Goal: Task Accomplishment & Management: Complete application form

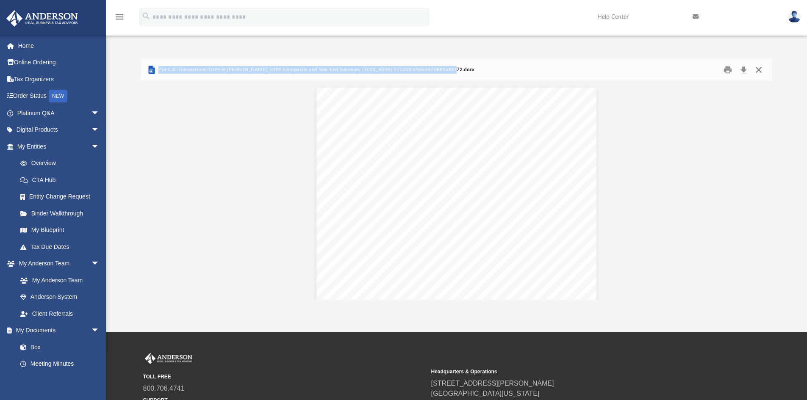
click at [758, 67] on button "Close" at bounding box center [758, 70] width 15 height 13
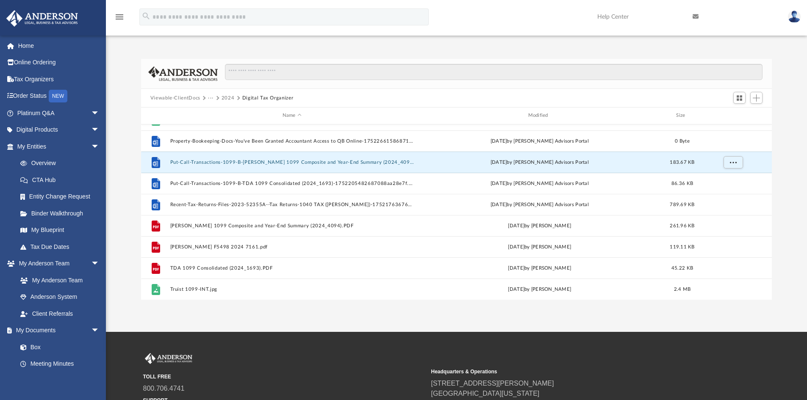
click at [798, 19] on img at bounding box center [794, 17] width 13 height 12
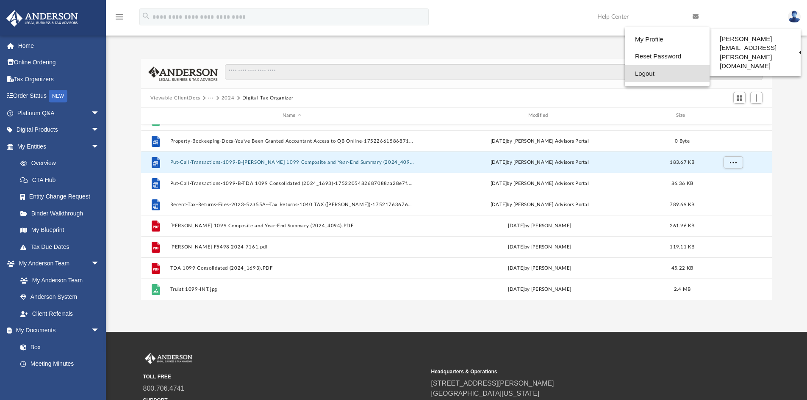
click at [644, 75] on link "Logout" at bounding box center [667, 73] width 85 height 17
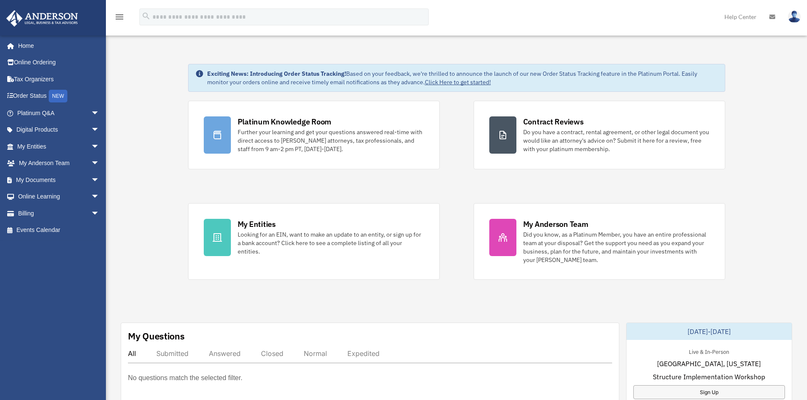
click at [462, 244] on div "Platinum Knowledge Room Further your learning and get your questions answered r…" at bounding box center [456, 190] width 537 height 179
click at [41, 182] on link "My Documents arrow_drop_down" at bounding box center [59, 179] width 106 height 17
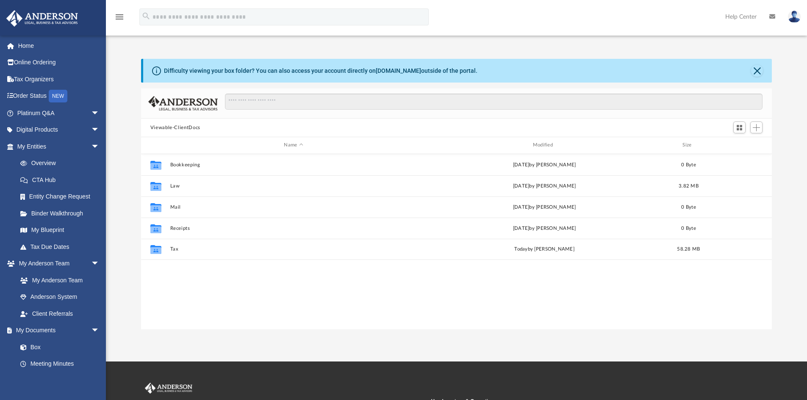
scroll to position [186, 624]
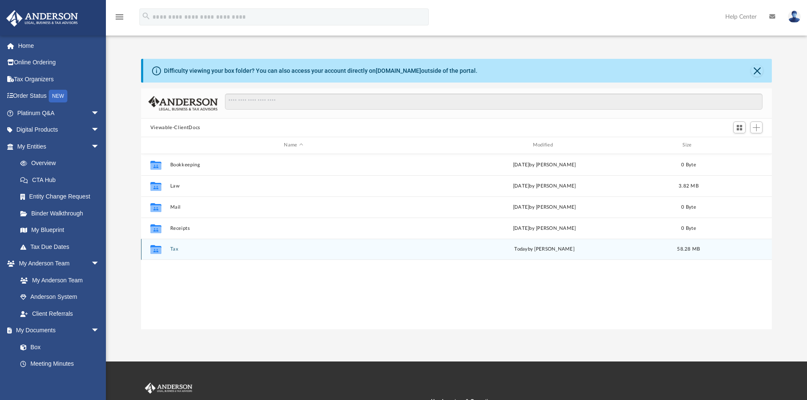
click at [170, 252] on div "Collaborated Folder Tax [DATE] by [PERSON_NAME] 58.28 MB" at bounding box center [456, 249] width 631 height 21
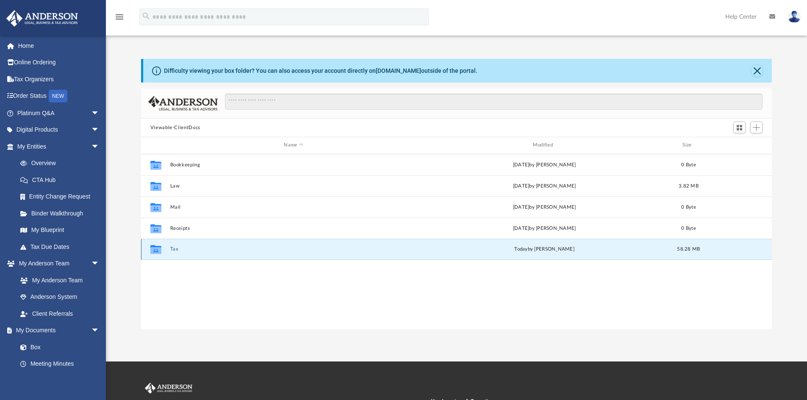
click at [168, 250] on div "Collaborated Folder Tax [DATE] by [PERSON_NAME] 58.28 MB" at bounding box center [456, 249] width 631 height 21
copy button "Tax"
click at [242, 249] on button "Tax" at bounding box center [293, 249] width 247 height 6
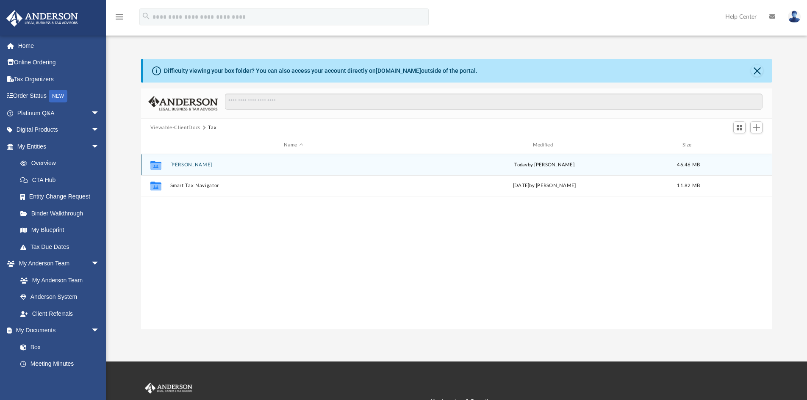
copy button "Tax"
click at [232, 164] on button "Hopkins, Scott" at bounding box center [293, 165] width 247 height 6
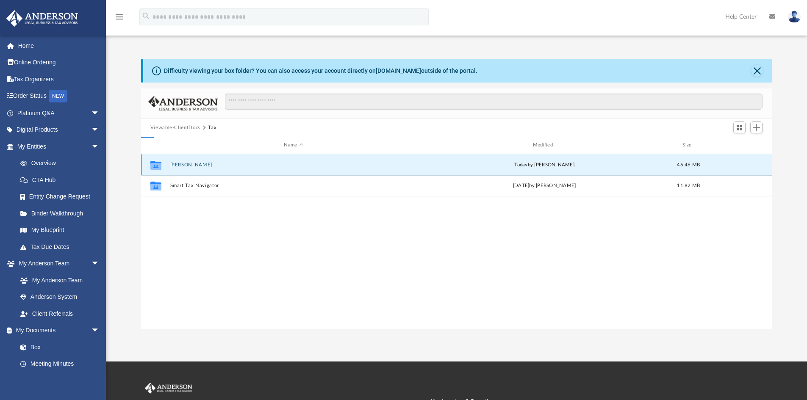
click at [232, 164] on button "Hopkins, Scott" at bounding box center [293, 165] width 247 height 6
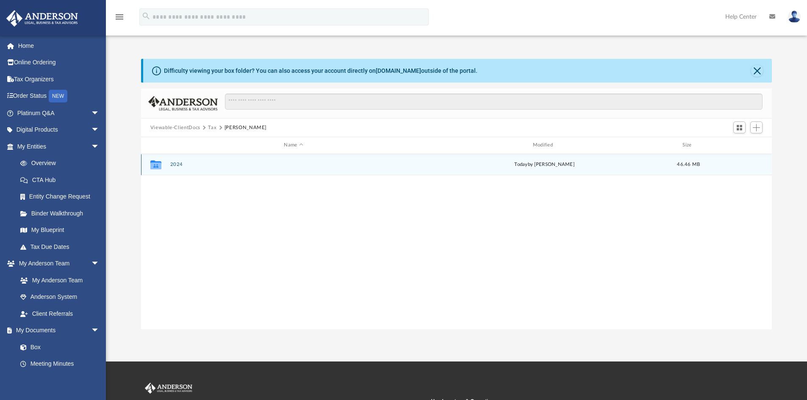
copy button "Tax"
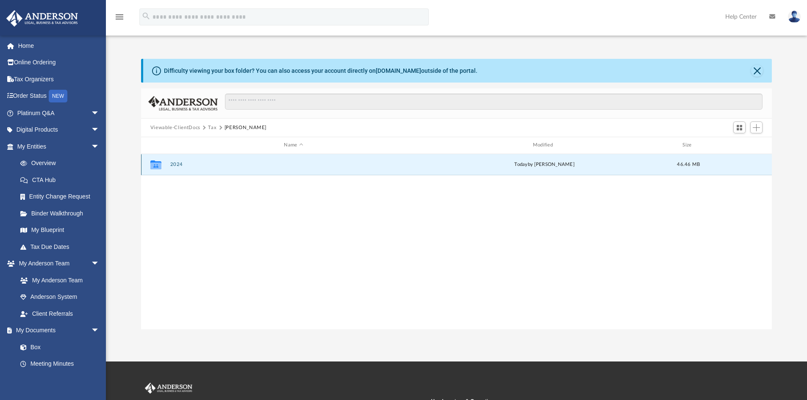
click at [206, 164] on button "2024" at bounding box center [293, 165] width 247 height 6
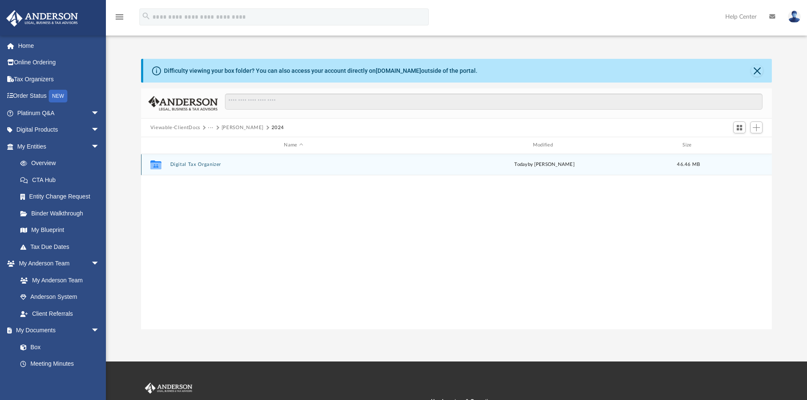
copy button "Tax"
click at [252, 169] on div "Collaborated Folder Digital Tax Organizer today by Scott Hopkins 46.46 MB" at bounding box center [456, 164] width 631 height 21
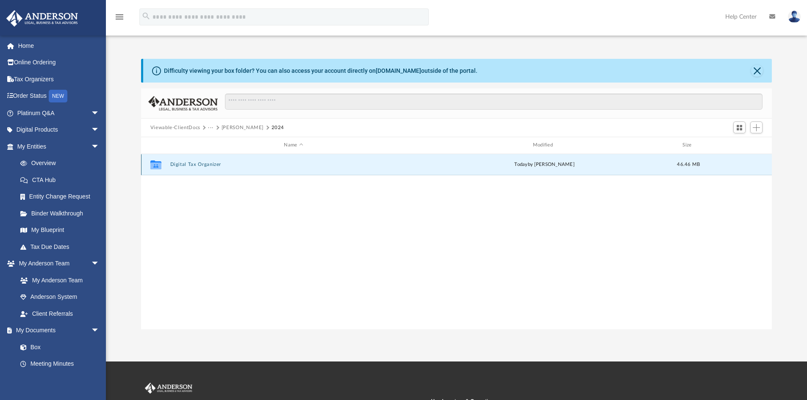
click at [252, 169] on div "Collaborated Folder Digital Tax Organizer today by Scott Hopkins 46.46 MB" at bounding box center [456, 164] width 631 height 21
click at [223, 165] on button "Digital Tax Organizer" at bounding box center [293, 165] width 247 height 6
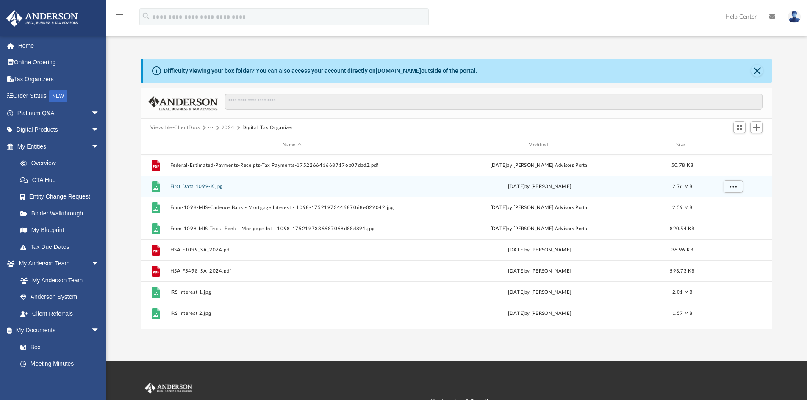
scroll to position [296, 0]
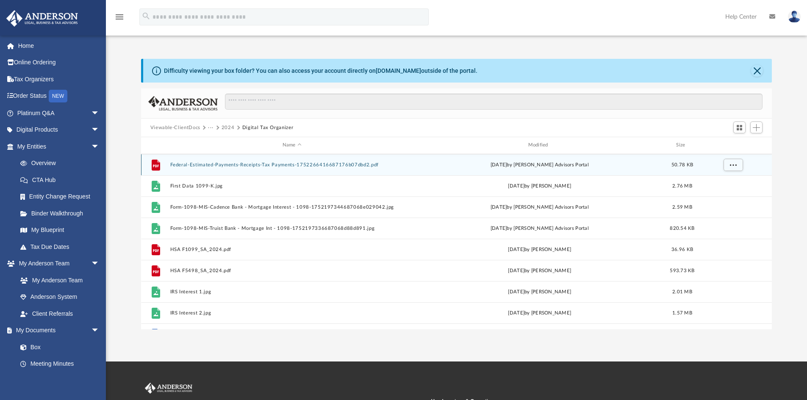
click at [233, 168] on div "File Federal-Estimated-Payments-Receipts-Tax Payments-1752266416687176b07dbd2.p…" at bounding box center [456, 164] width 631 height 21
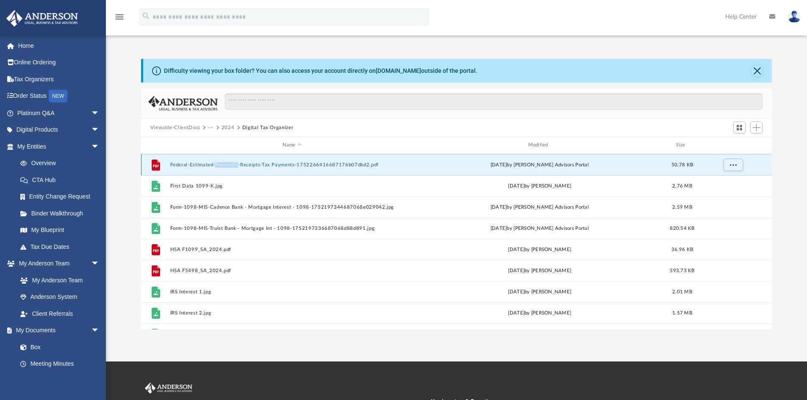
copy button "Payments"
click at [298, 164] on button "Federal-Estimated-Payments-Receipts-Tax Payments-1752266416687176b07dbd2.pdf" at bounding box center [292, 165] width 244 height 6
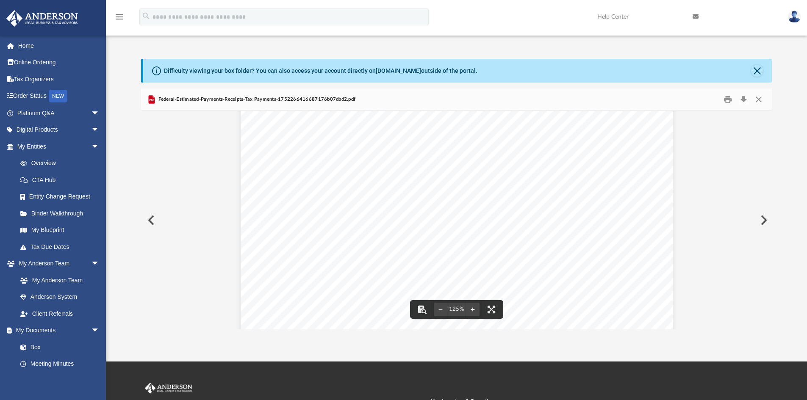
scroll to position [0, 0]
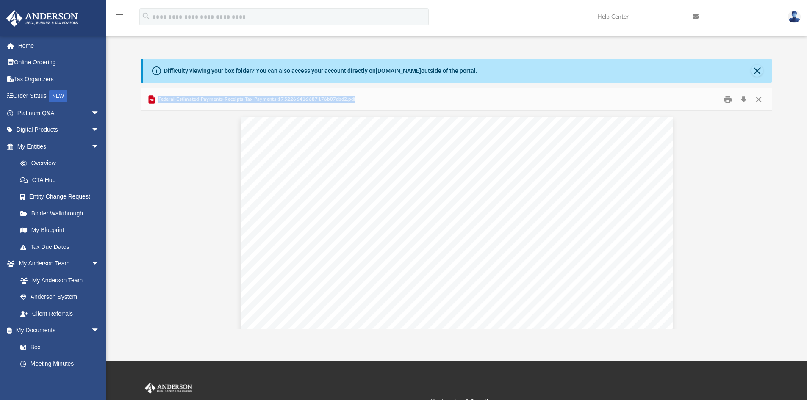
drag, startPoint x: 360, startPoint y: 99, endPoint x: 159, endPoint y: 105, distance: 200.8
click at [159, 105] on div "Federal-Estimated-Payments-Receipts-Tax Payments-1752266416687176b07dbd2.pdf" at bounding box center [456, 100] width 631 height 22
copy span "Federal-Estimated-Payments-Receipts-Tax Payments-1752266416687176b07dbd2.pdf"
click at [759, 100] on button "Close" at bounding box center [758, 99] width 15 height 13
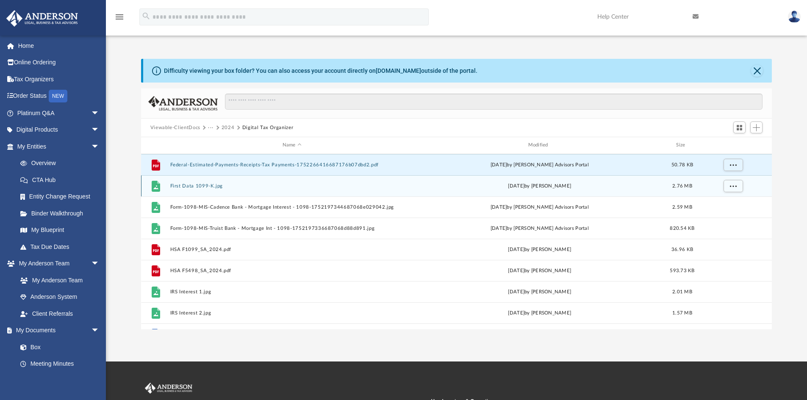
click at [217, 186] on button "First Data 1099-K.jpg" at bounding box center [292, 186] width 244 height 6
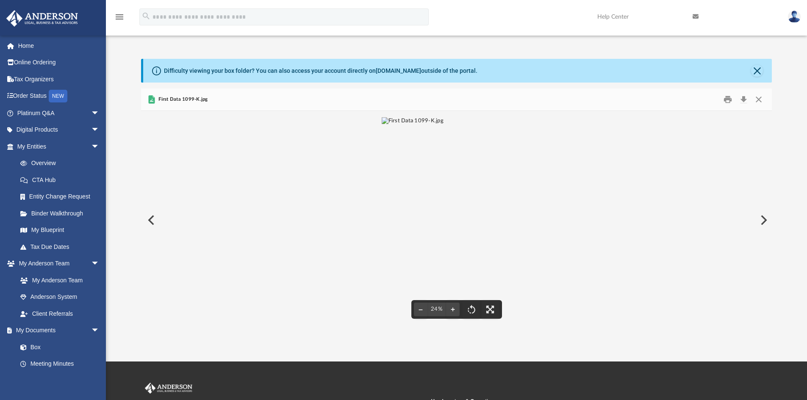
click at [424, 167] on img "File preview" at bounding box center [413, 220] width 62 height 206
click at [424, 119] on img "File preview" at bounding box center [456, 115] width 180 height 8
click at [424, 167] on img "File preview" at bounding box center [413, 220] width 62 height 206
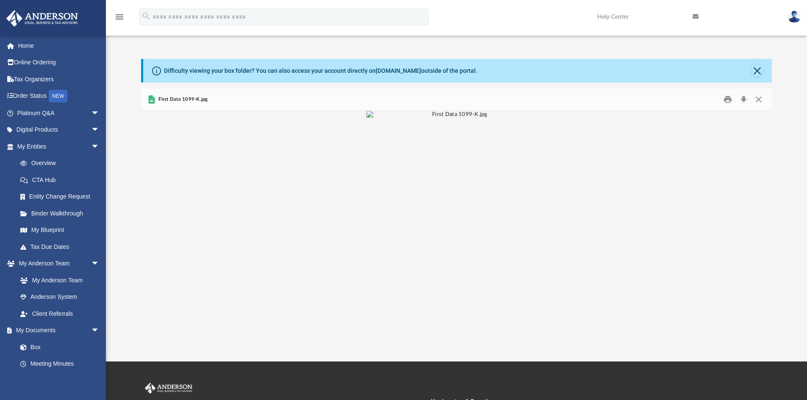
scroll to position [17, 0]
copy span "Federal-Estimated-Payments-Receipts-Tax Payments-1752266416687176b07dbd2.pdf"
click at [755, 102] on button "Close" at bounding box center [758, 99] width 15 height 13
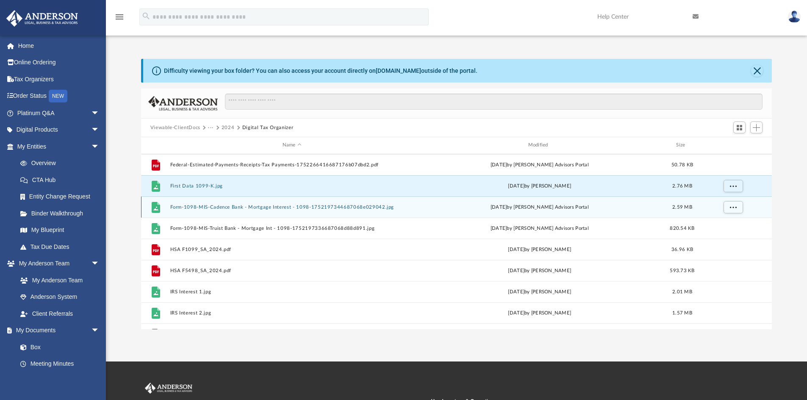
copy span "Federal-Estimated-Payments-Receipts-Tax Payments-1752266416687176b07dbd2.pdf"
click at [222, 205] on button "Form-1098-MIS-Cadence Bank - Mortgage Interest - 1098-1752197344687068e029042.j…" at bounding box center [292, 208] width 244 height 6
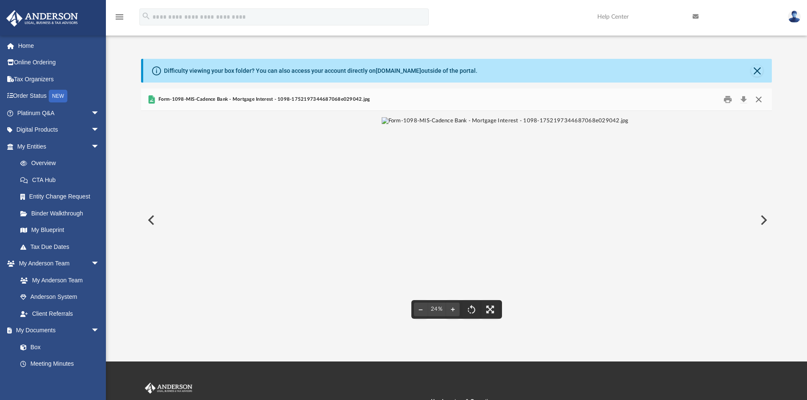
click at [757, 99] on button "Close" at bounding box center [758, 99] width 15 height 13
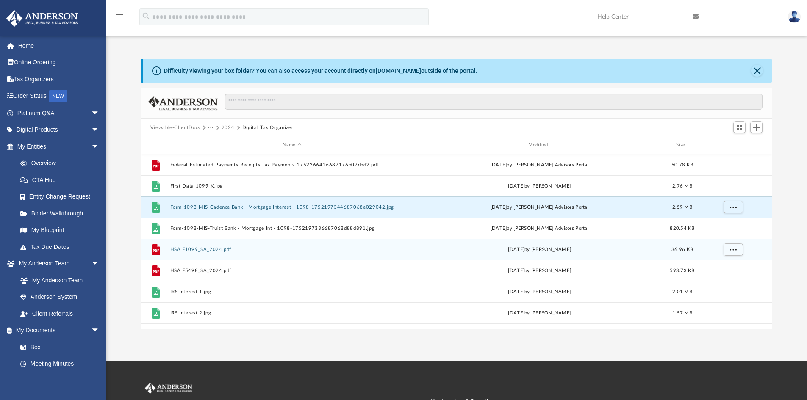
click at [214, 256] on div "File HSA F1099_SA_2024.pdf Fri Jul 11 2025 by Scott Hopkins 36.96 KB" at bounding box center [456, 249] width 631 height 21
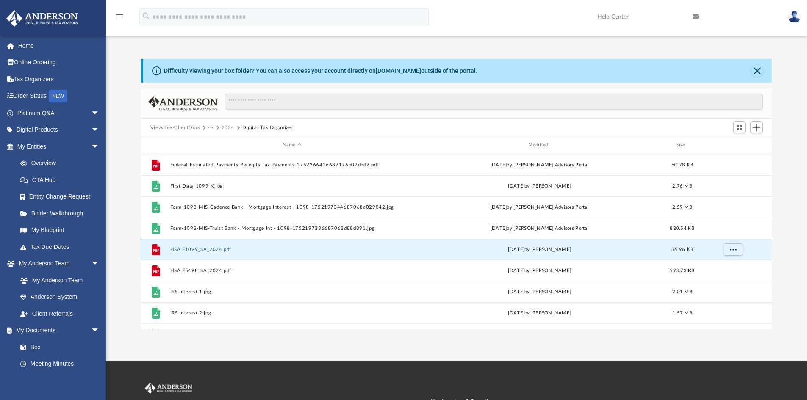
click at [205, 253] on div "File HSA F1099_SA_2024.pdf Fri Jul 11 2025 by Scott Hopkins 36.96 KB" at bounding box center [456, 249] width 631 height 21
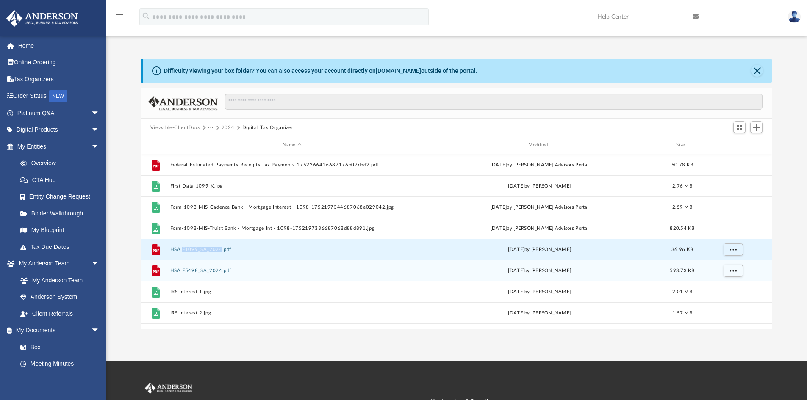
copy button "F1099_SA_2024"
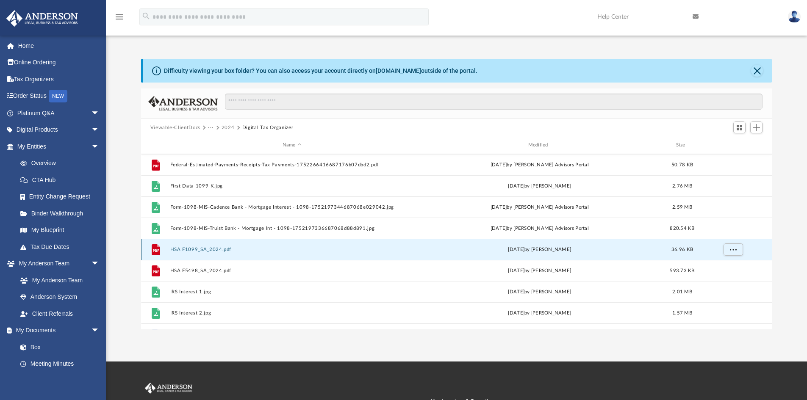
click at [479, 252] on div "Fri Jul 11 2025 by Scott Hopkins" at bounding box center [540, 250] width 244 height 8
click at [372, 254] on div "File HSA F1099_SA_2024.pdf Fri Jul 11 2025 by Scott Hopkins 36.96 KB" at bounding box center [456, 249] width 631 height 21
click at [353, 253] on div "File HSA F1099_SA_2024.pdf Fri Jul 11 2025 by Scott Hopkins 36.96 KB" at bounding box center [456, 249] width 631 height 21
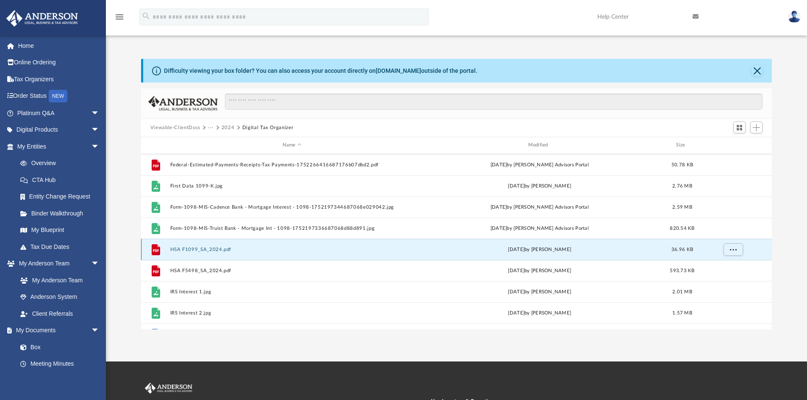
click at [353, 253] on div "File HSA F1099_SA_2024.pdf Fri Jul 11 2025 by Scott Hopkins 36.96 KB" at bounding box center [456, 249] width 631 height 21
click at [238, 249] on button "HSA F1099_SA_2024.pdf" at bounding box center [292, 250] width 244 height 6
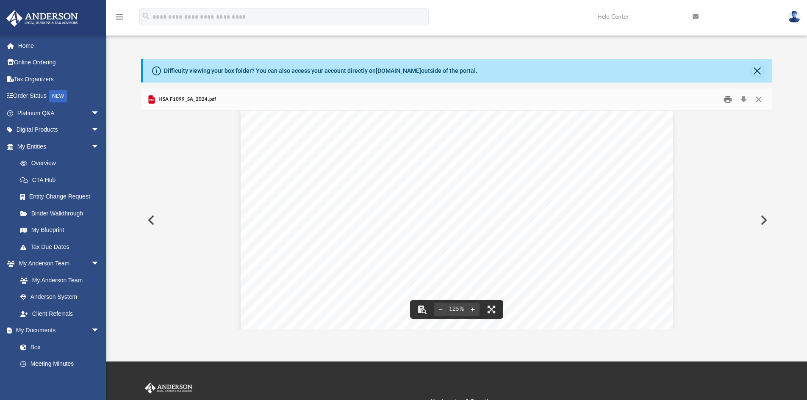
scroll to position [169, 0]
click at [761, 101] on button "Close" at bounding box center [758, 99] width 15 height 13
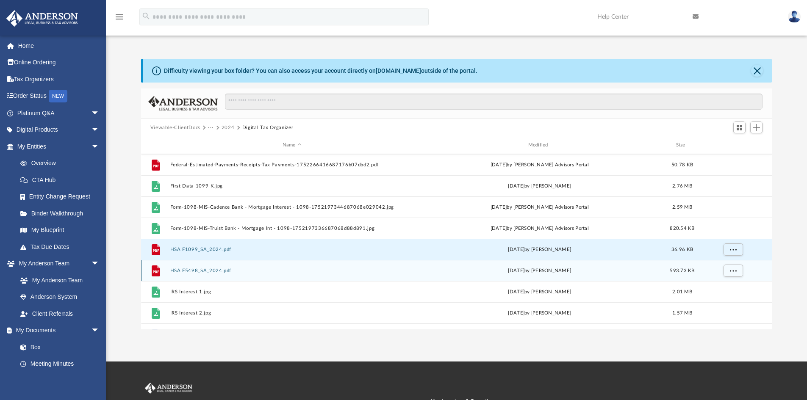
click at [233, 268] on button "HSA F5498_SA_2024.pdf" at bounding box center [292, 271] width 244 height 6
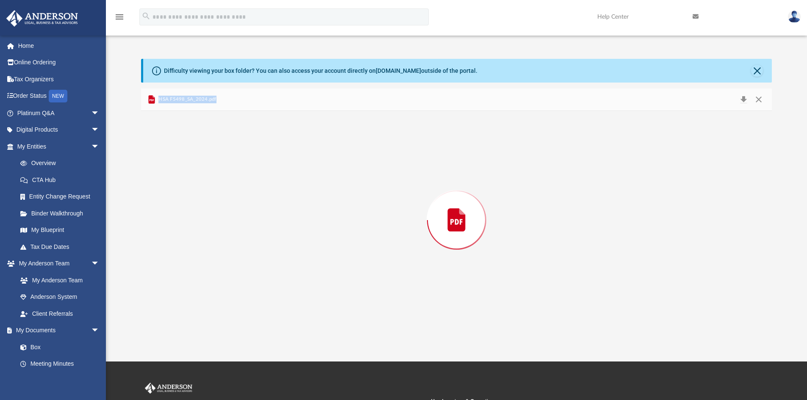
click at [233, 268] on div "Preview" at bounding box center [456, 220] width 631 height 218
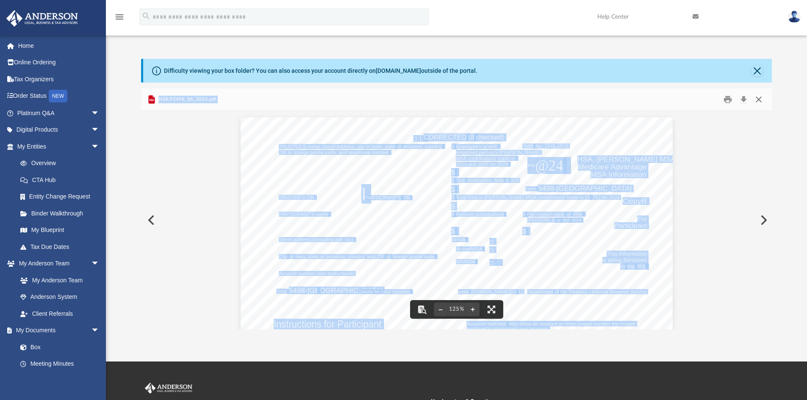
click at [760, 97] on button "Close" at bounding box center [758, 99] width 15 height 13
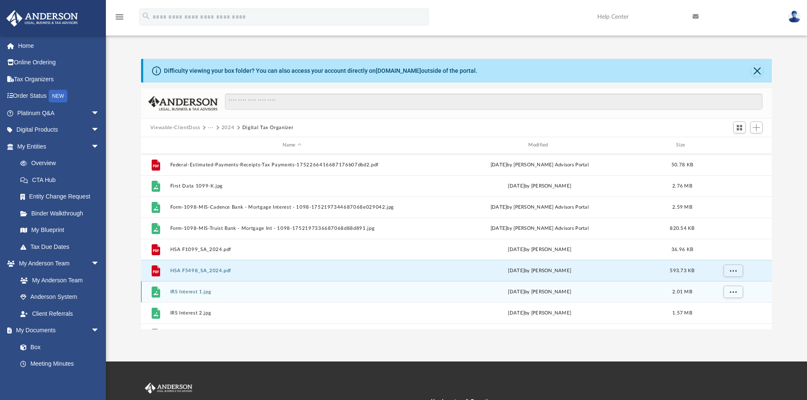
click at [208, 290] on button "IRS Interest 1.jpg" at bounding box center [292, 292] width 244 height 6
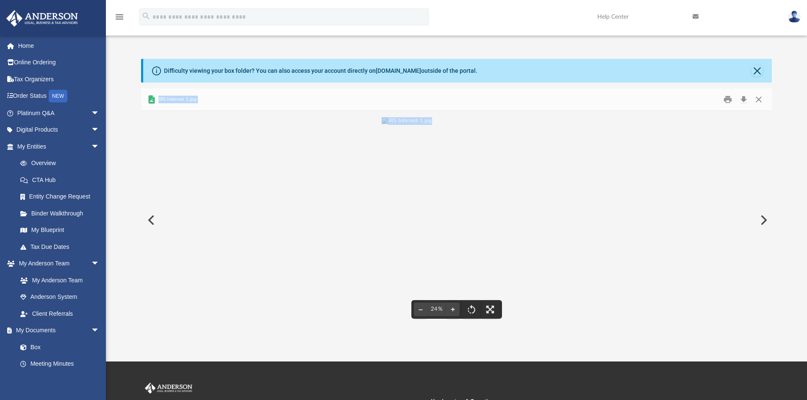
click at [316, 145] on div "File preview" at bounding box center [456, 220] width 631 height 218
click at [758, 100] on button "Close" at bounding box center [758, 99] width 15 height 13
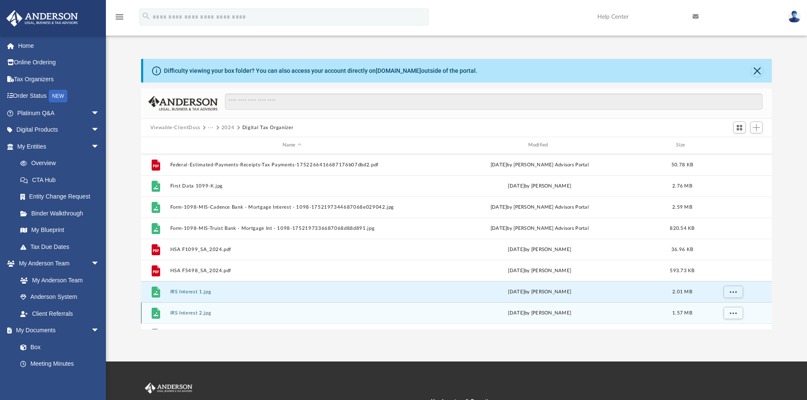
click at [213, 313] on button "IRS Interest 2.jpg" at bounding box center [292, 313] width 244 height 6
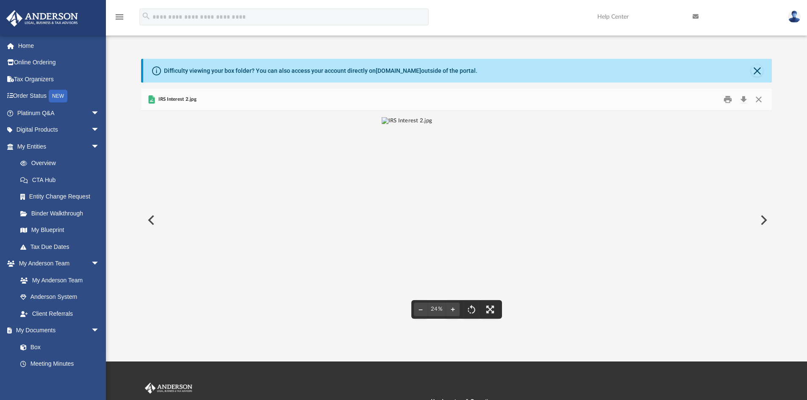
click at [351, 218] on div "File preview" at bounding box center [456, 220] width 631 height 218
click at [758, 102] on button "Close" at bounding box center [758, 99] width 15 height 13
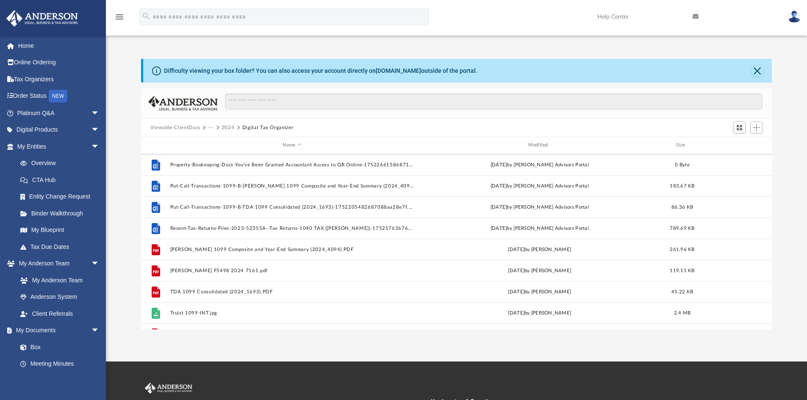
scroll to position [423, 0]
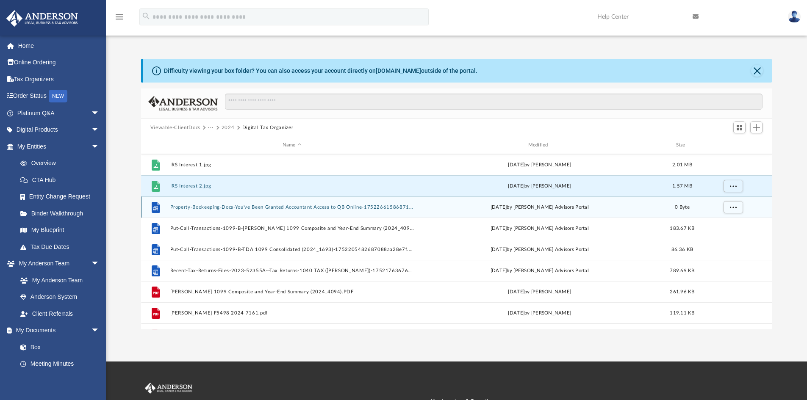
click at [220, 211] on div "File Property-Bookeeping-Docs-You've Been Granted Accountant Access to QB Onlin…" at bounding box center [456, 206] width 631 height 21
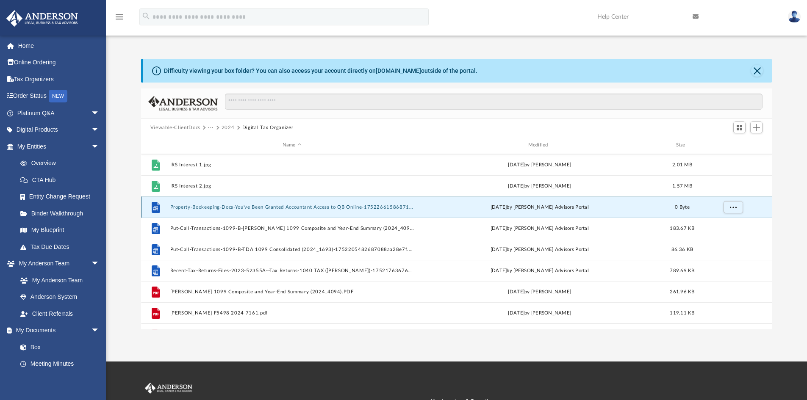
click at [220, 211] on div "File Property-Bookeeping-Docs-You've Been Granted Accountant Access to QB Onlin…" at bounding box center [456, 206] width 631 height 21
copy button "-"
click at [316, 206] on button "Property-Bookeeping-Docs-You've Been Granted Accountant Access to QB Online-175…" at bounding box center [292, 208] width 244 height 6
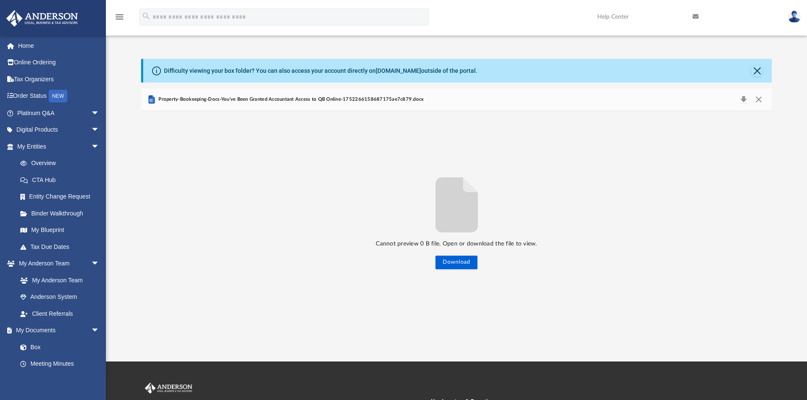
click at [316, 206] on div "Cannot preview 0 B file. Open or download the file to view. Download" at bounding box center [456, 220] width 631 height 98
click at [760, 97] on button "Close" at bounding box center [758, 100] width 15 height 12
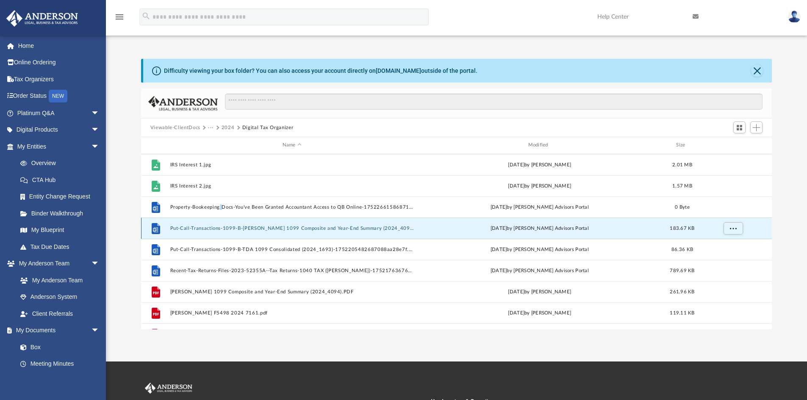
click at [218, 230] on button "Put-Call-Transactions-1099-B-[PERSON_NAME] 1099 Composite and Year-End Summary …" at bounding box center [292, 229] width 244 height 6
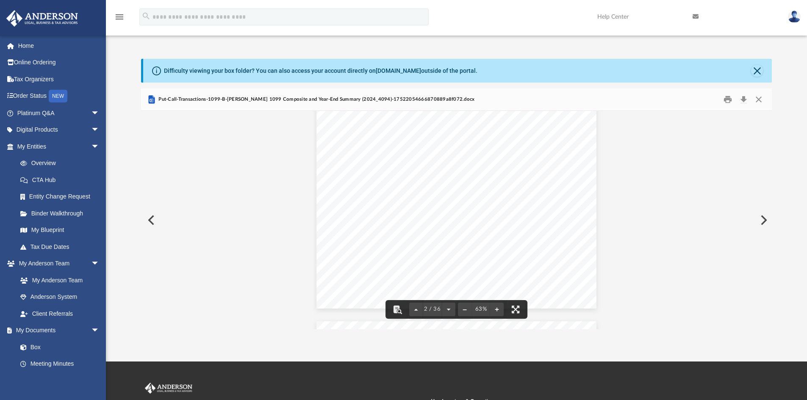
scroll to position [0, 0]
click at [758, 97] on button "Close" at bounding box center [758, 99] width 15 height 13
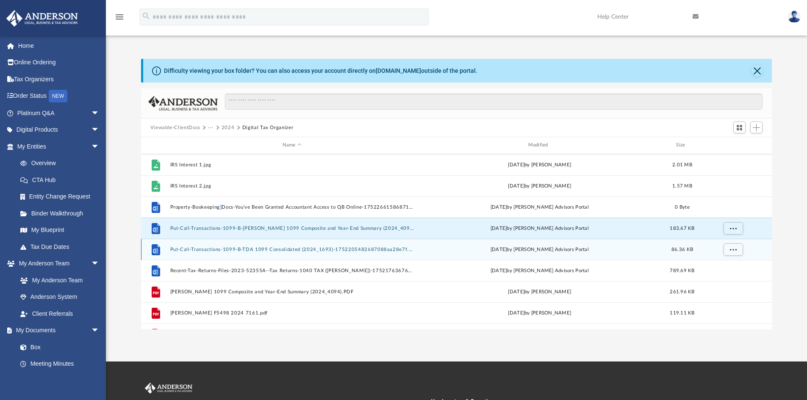
click at [212, 251] on button "Put-Call-Transactions-1099-B-TDA 1099 Consolidated (2024_1693)-1752205482687088…" at bounding box center [292, 250] width 244 height 6
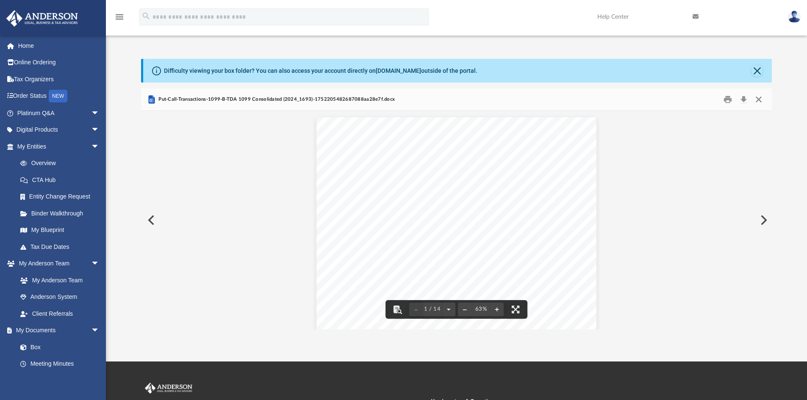
click at [760, 103] on button "Close" at bounding box center [758, 99] width 15 height 13
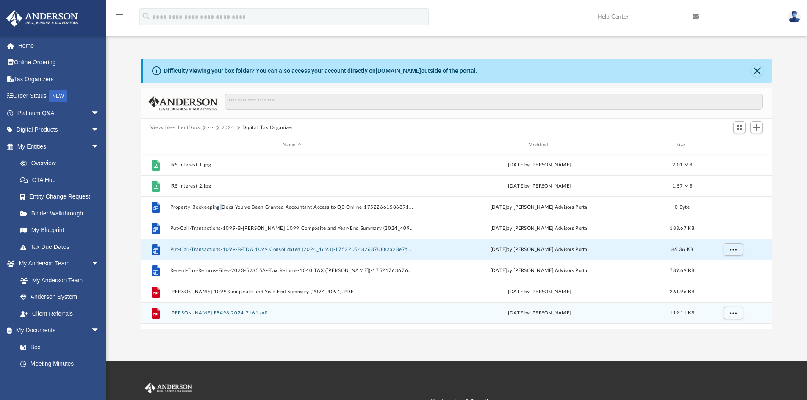
click at [236, 312] on button "[PERSON_NAME] F5498 2024 7161.pdf" at bounding box center [292, 313] width 244 height 6
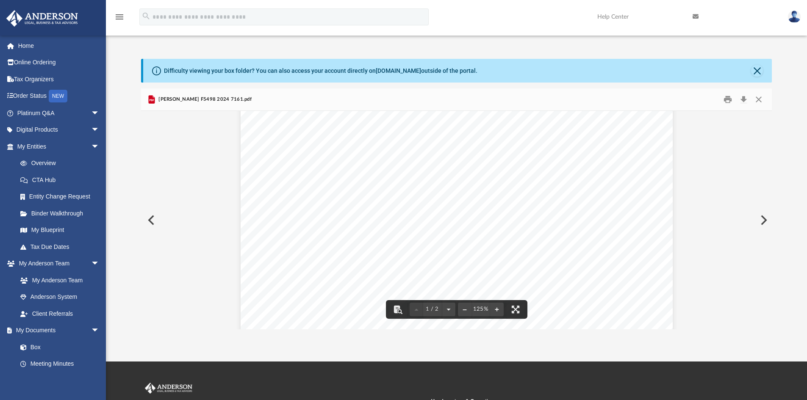
scroll to position [417, 0]
click at [759, 101] on button "Close" at bounding box center [758, 99] width 15 height 13
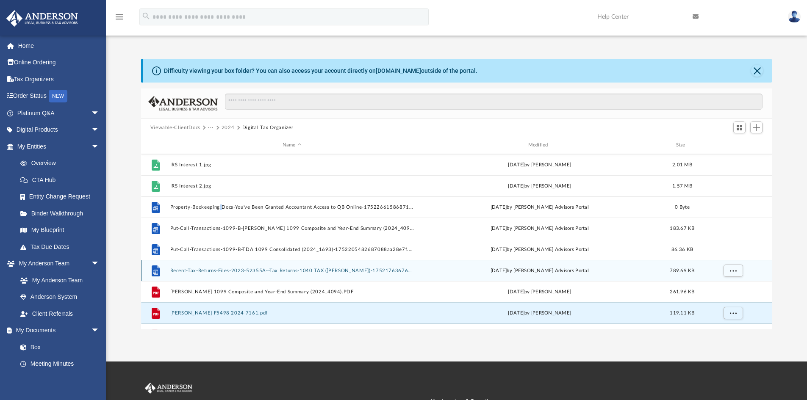
scroll to position [466, 0]
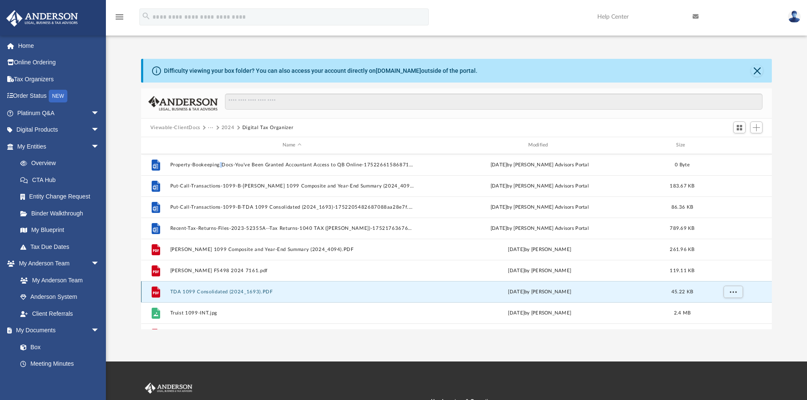
click at [239, 295] on button "TDA 1099 Consolidated (2024_1693).PDF" at bounding box center [292, 292] width 244 height 6
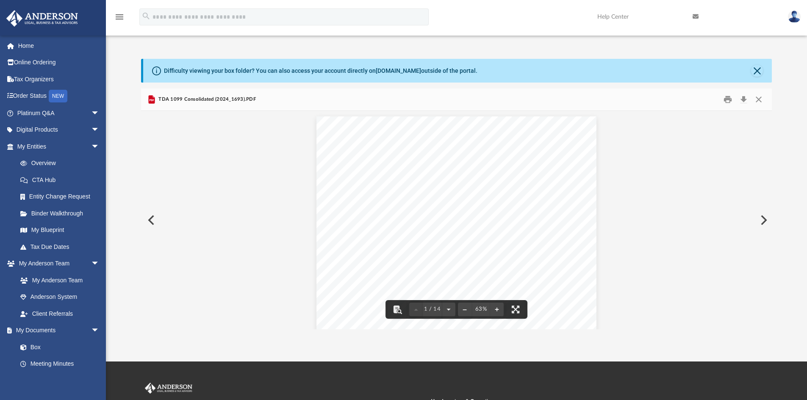
scroll to position [0, 0]
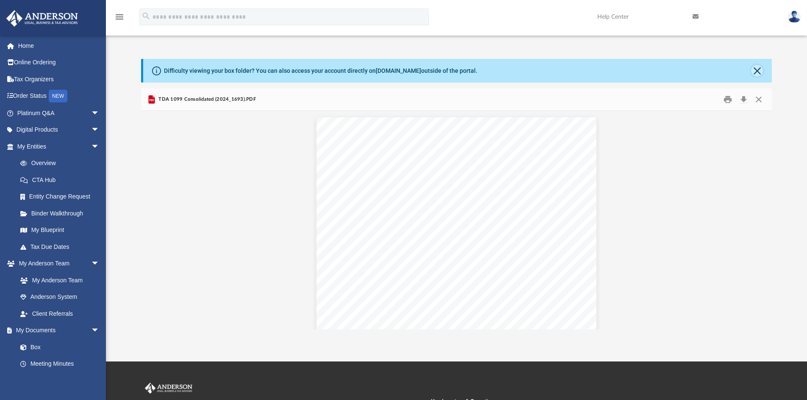
click at [758, 71] on button "Close" at bounding box center [757, 71] width 12 height 12
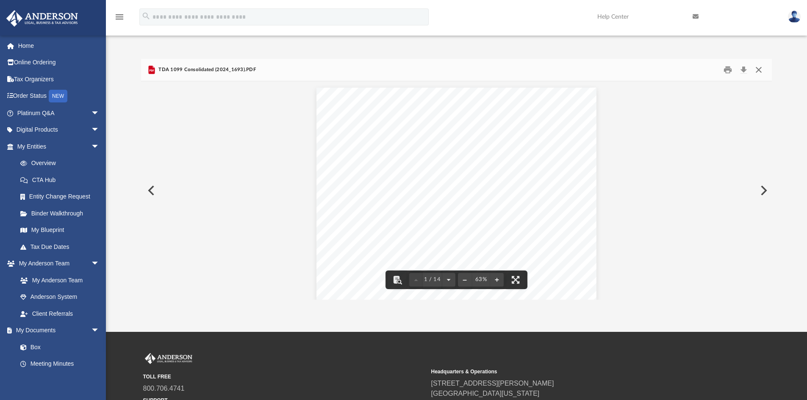
click at [756, 68] on button "Close" at bounding box center [758, 70] width 15 height 13
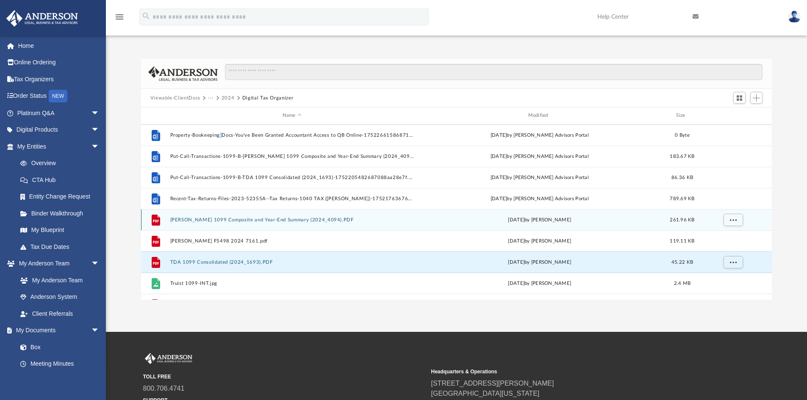
scroll to position [508, 0]
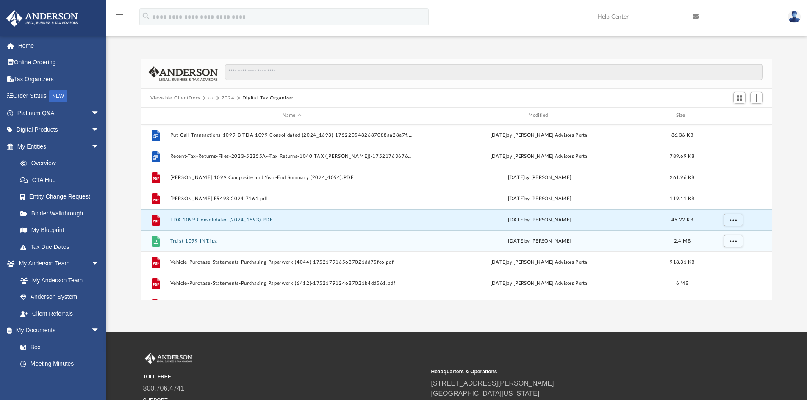
click at [199, 243] on button "Truist 1099-INT.jpg" at bounding box center [292, 241] width 244 height 6
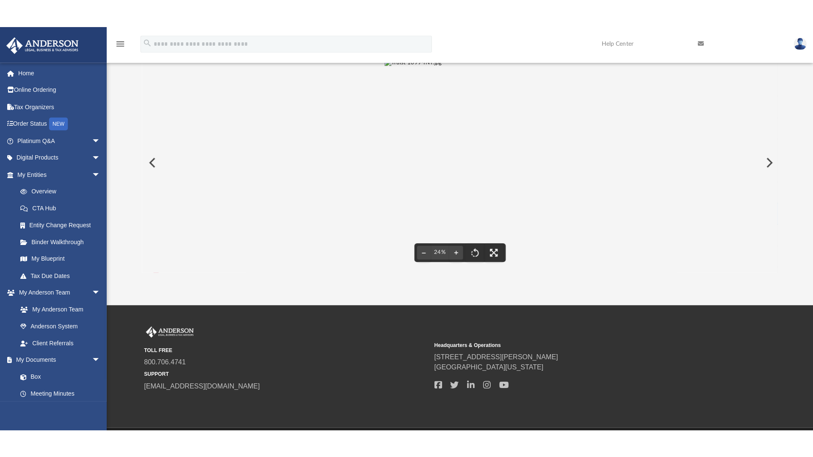
scroll to position [0, 0]
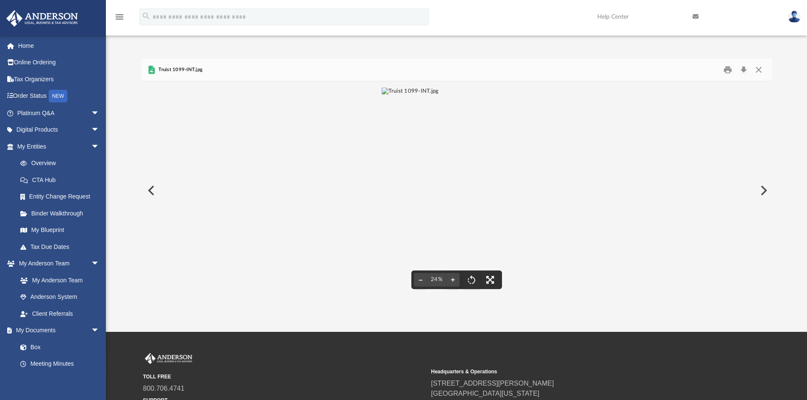
click at [491, 285] on button "File preview" at bounding box center [490, 280] width 19 height 19
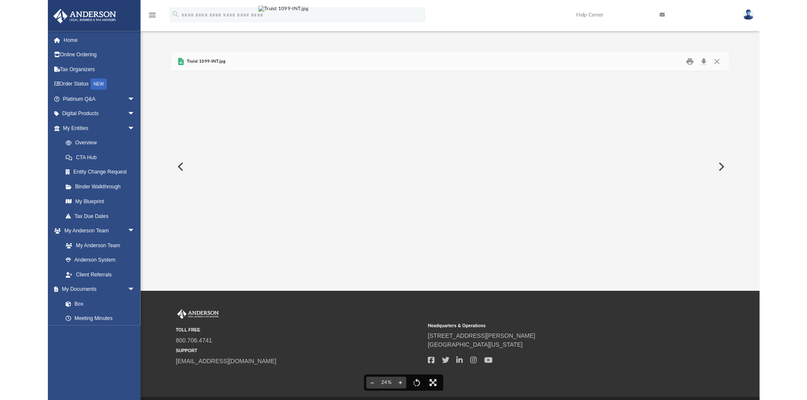
scroll to position [186, 624]
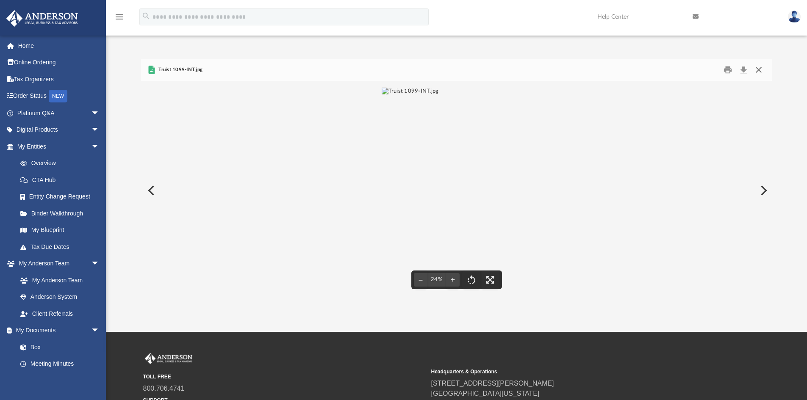
click at [757, 70] on button "Close" at bounding box center [758, 70] width 15 height 13
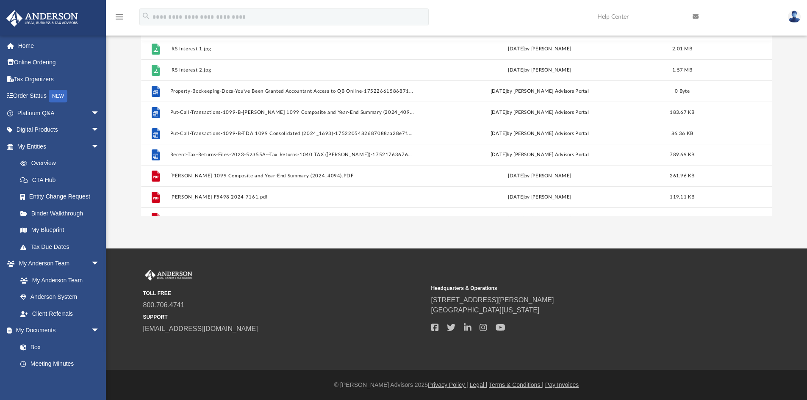
scroll to position [545, 0]
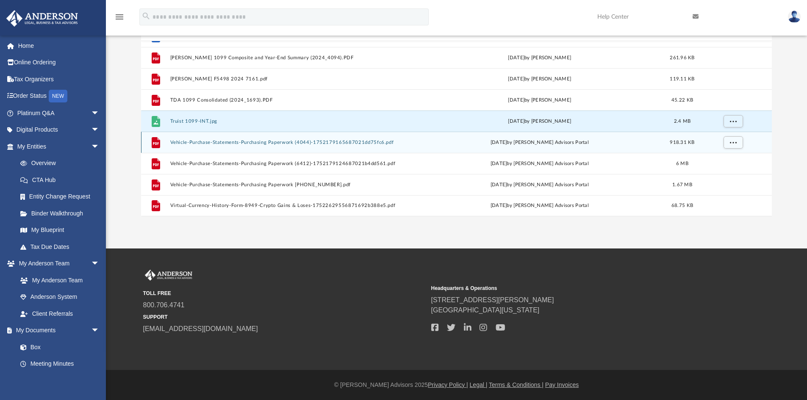
click at [221, 141] on button "Vehicle-Purchase-Statements-Purchasing Paperwork (4044)-1752179165687021dd75fc6…" at bounding box center [292, 143] width 244 height 6
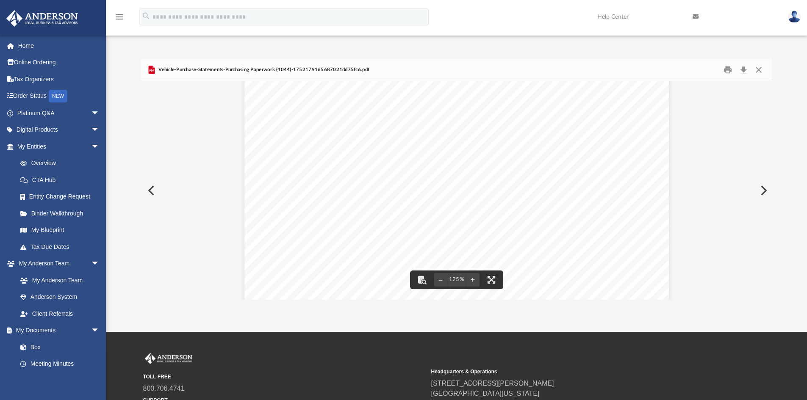
scroll to position [0, 0]
click at [339, 71] on span "Vehicle-Purchase-Statements-Purchasing Paperwork (4044)-1752179165687021dd75fc6…" at bounding box center [263, 70] width 213 height 8
click at [346, 69] on span "Vehicle-Purchase-Statements-Purchasing Paperwork (4044)-1752179165687021dd75fc6…" at bounding box center [263, 70] width 213 height 8
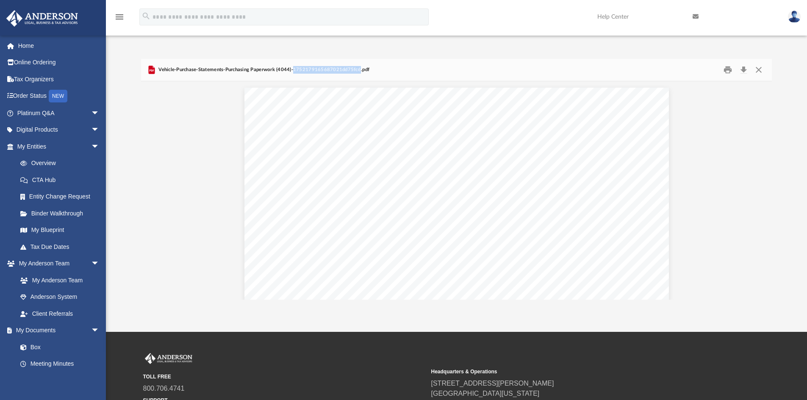
click at [346, 69] on span "Vehicle-Purchase-Statements-Purchasing Paperwork (4044)-1752179165687021dd75fc6…" at bounding box center [263, 70] width 213 height 8
click at [359, 71] on span "Vehicle-Purchase-Statements-Purchasing Paperwork (4044)-1752179165687021dd75fc6…" at bounding box center [263, 70] width 213 height 8
click at [342, 72] on span "Vehicle-Purchase-Statements-Purchasing Paperwork (4044)-1752179165687021dd75fc6…" at bounding box center [263, 70] width 213 height 8
click at [264, 72] on span "Vehicle-Purchase-Statements-Purchasing Paperwork (4044)-1752179165687021dd75fc6…" at bounding box center [263, 70] width 213 height 8
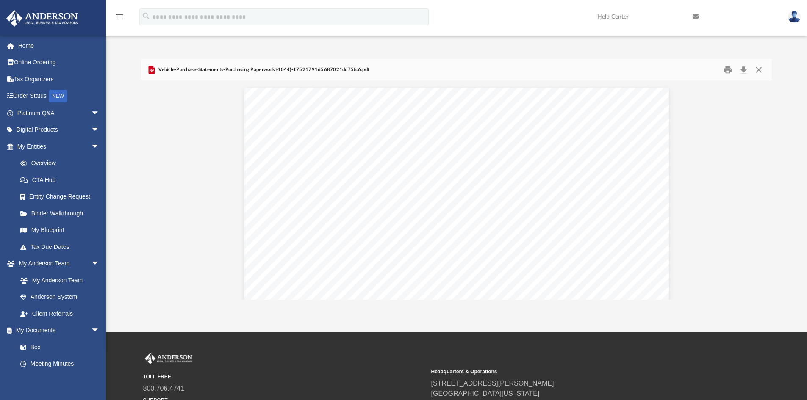
click at [319, 71] on span "Vehicle-Purchase-Statements-Purchasing Paperwork (4044)-1752179165687021dd75fc6…" at bounding box center [263, 70] width 213 height 8
click at [320, 70] on span "Vehicle-Purchase-Statements-Purchasing Paperwork (4044)-1752179165687021dd75fc6…" at bounding box center [263, 70] width 213 height 8
click at [320, 69] on span "Vehicle-Purchase-Statements-Purchasing Paperwork (4044)-1752179165687021dd75fc6…" at bounding box center [263, 70] width 213 height 8
click at [321, 69] on span "Vehicle-Purchase-Statements-Purchasing Paperwork (4044)-1752179165687021dd75fc6…" at bounding box center [263, 70] width 213 height 8
click at [761, 72] on button "Close" at bounding box center [758, 70] width 15 height 13
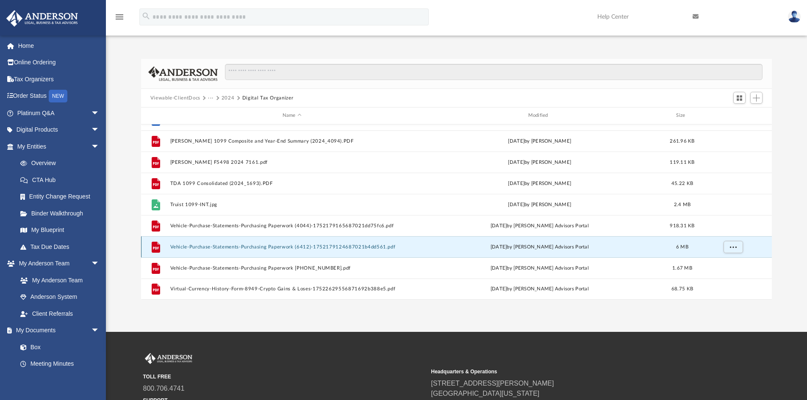
click at [276, 247] on button "Vehicle-Purchase-Statements-Purchasing Paperwork (6412)-1752179124687021b4dd561…" at bounding box center [292, 247] width 244 height 6
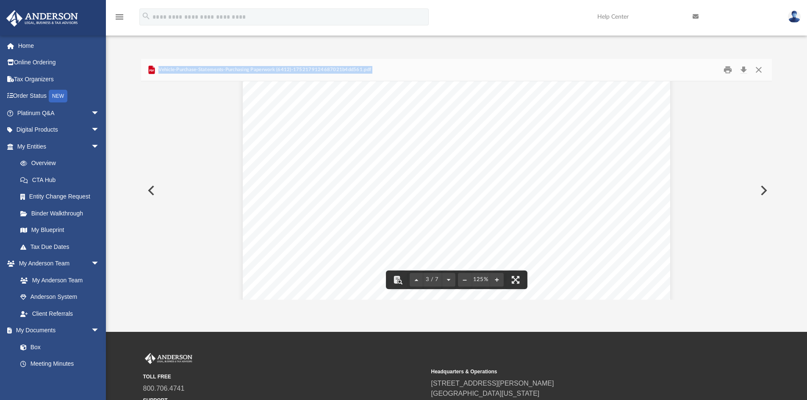
scroll to position [1313, 0]
click at [756, 69] on button "Close" at bounding box center [758, 70] width 15 height 13
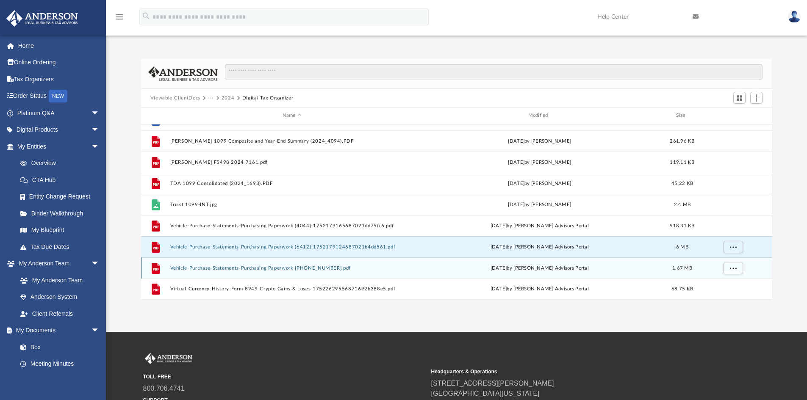
click at [219, 269] on button "Vehicle-Purchase-Statements-Purchasing Paperwork [PHONE_NUMBER].pdf" at bounding box center [292, 269] width 244 height 6
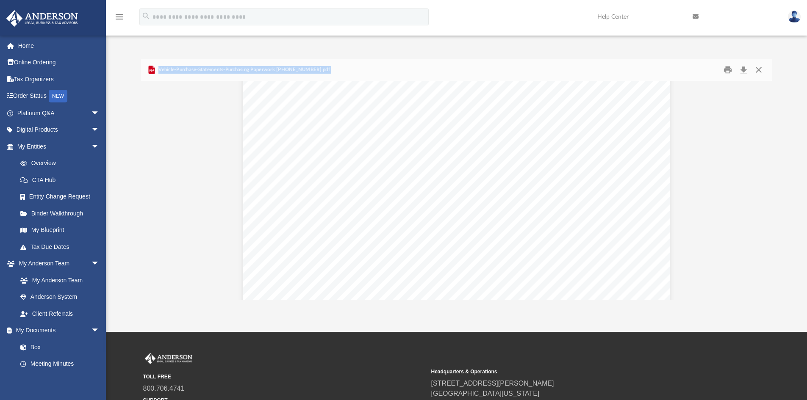
scroll to position [0, 0]
click at [759, 71] on button "Close" at bounding box center [758, 70] width 15 height 13
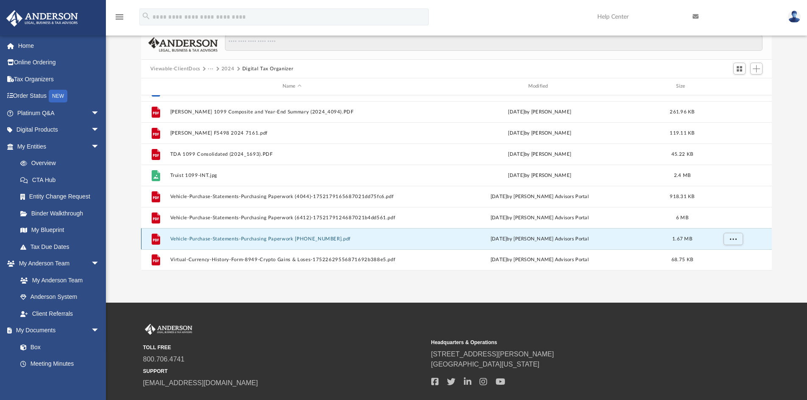
scroll to position [42, 0]
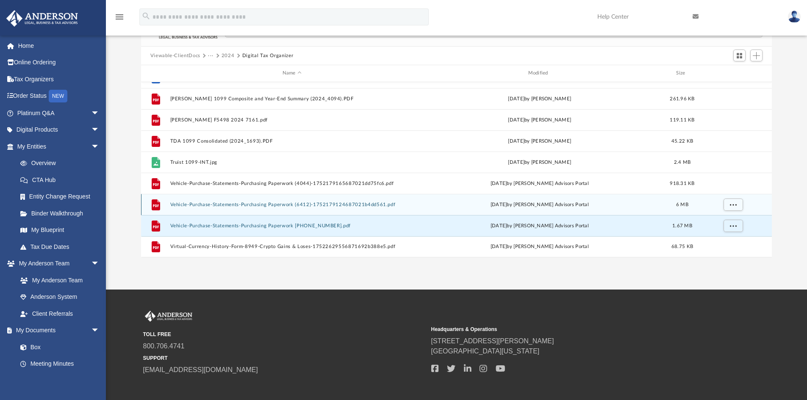
click at [238, 204] on button "Vehicle-Purchase-Statements-Purchasing Paperwork (6412)-1752179124687021b4dd561…" at bounding box center [292, 205] width 244 height 6
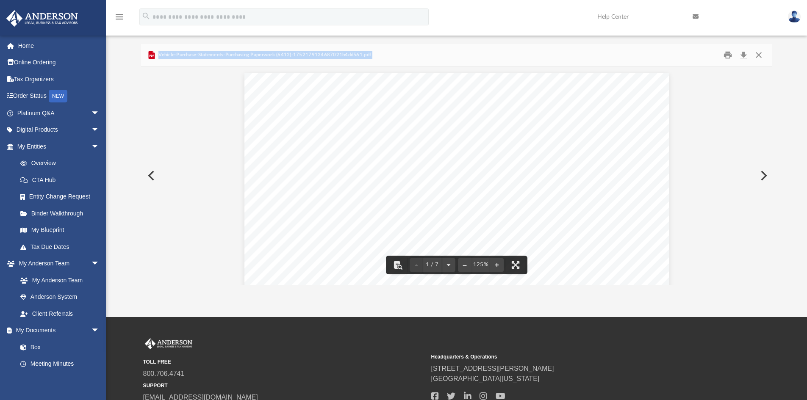
scroll to position [0, 0]
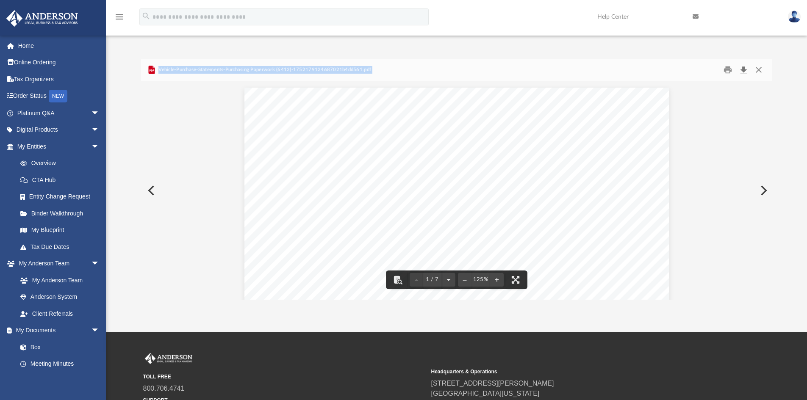
click at [742, 70] on button "Download" at bounding box center [743, 70] width 15 height 13
click at [758, 70] on button "Close" at bounding box center [758, 70] width 15 height 13
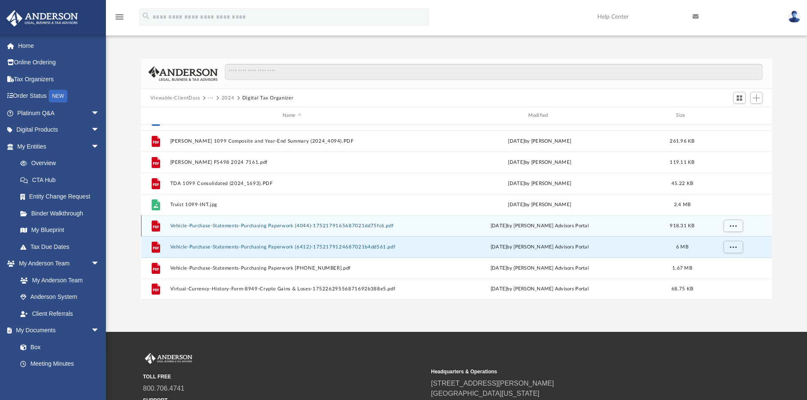
click at [271, 228] on button "Vehicle-Purchase-Statements-Purchasing Paperwork (4044)-1752179165687021dd75fc6…" at bounding box center [292, 226] width 244 height 6
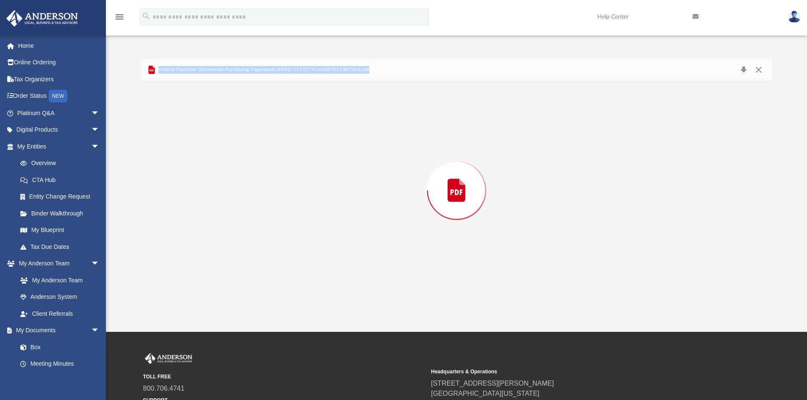
click at [271, 228] on div "Preview" at bounding box center [456, 190] width 631 height 218
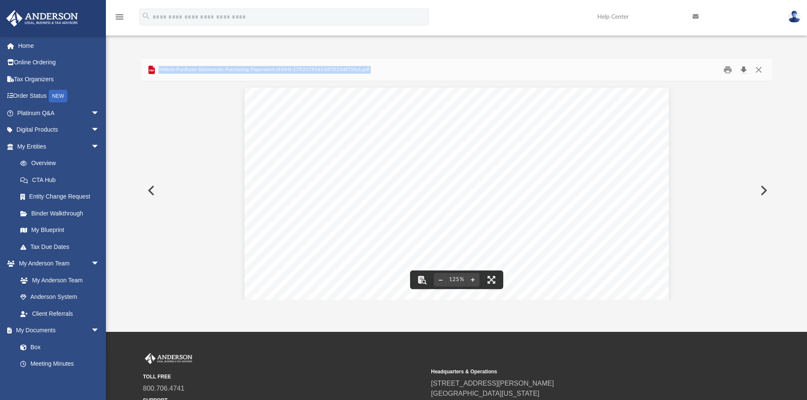
click at [746, 72] on button "Download" at bounding box center [743, 70] width 15 height 13
click at [517, 89] on div "Page 1" at bounding box center [456, 365] width 424 height 555
click at [742, 72] on button "Download" at bounding box center [743, 70] width 15 height 13
click at [757, 69] on button "Close" at bounding box center [758, 70] width 15 height 13
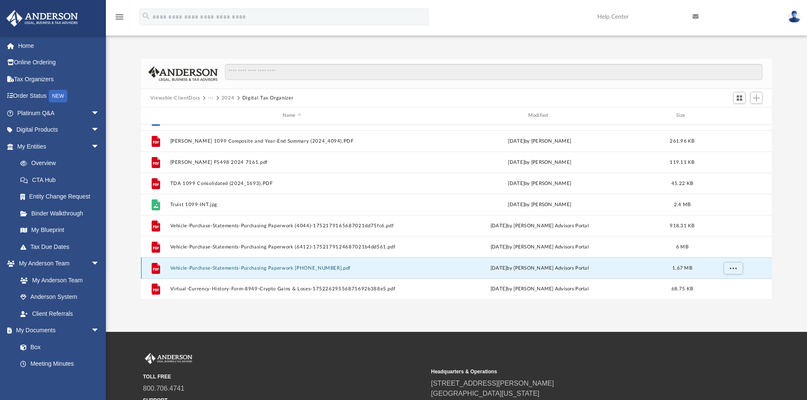
click at [248, 269] on button "Vehicle-Purchase-Statements-Purchasing Paperwork [PHONE_NUMBER].pdf" at bounding box center [292, 269] width 244 height 6
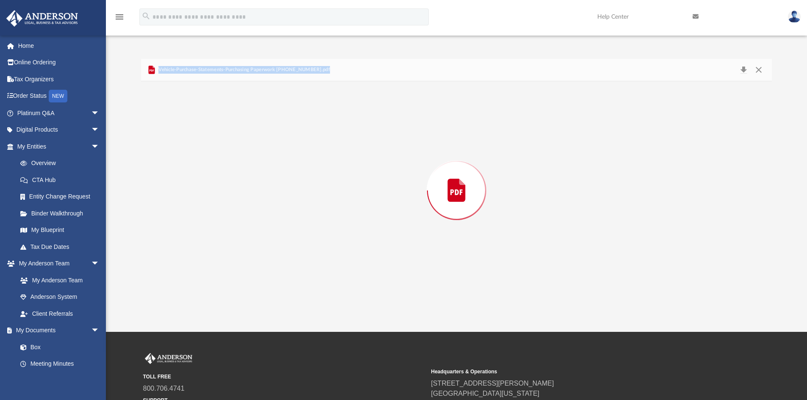
click at [248, 269] on div "Preview" at bounding box center [456, 190] width 631 height 218
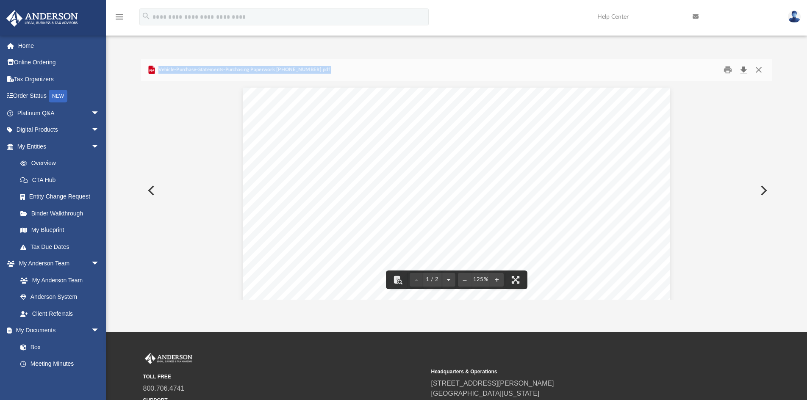
click at [743, 69] on button "Download" at bounding box center [743, 70] width 15 height 13
click at [762, 70] on button "Close" at bounding box center [758, 70] width 15 height 13
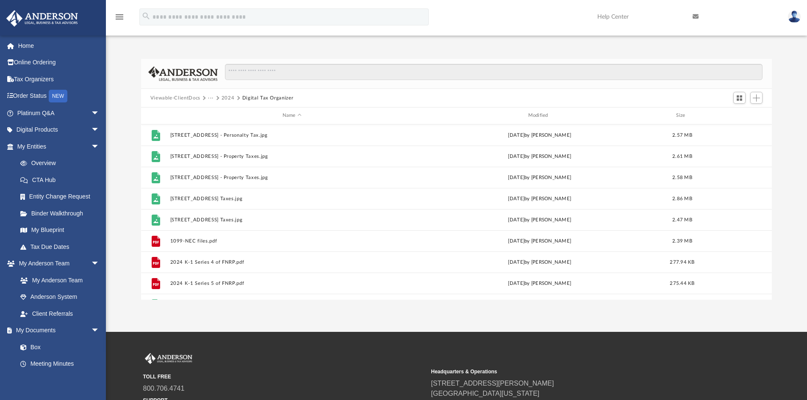
click at [300, 53] on div "Difficulty viewing your box folder? You can also access your account directly o…" at bounding box center [456, 170] width 701 height 259
click at [761, 98] on button "Add" at bounding box center [756, 98] width 13 height 12
click at [741, 115] on li "Upload" at bounding box center [743, 115] width 27 height 9
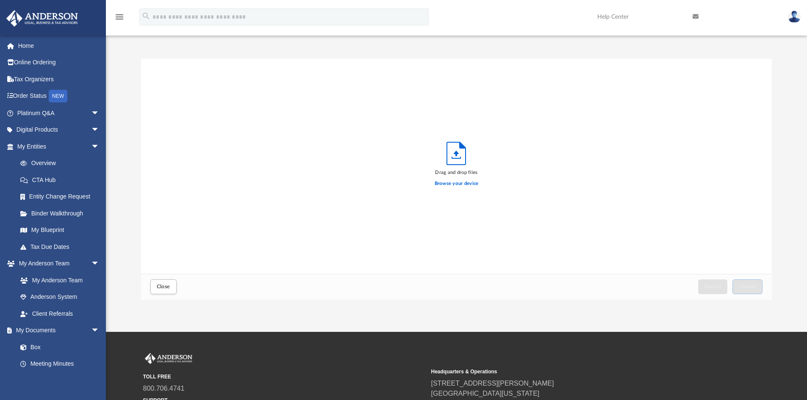
scroll to position [208, 624]
click at [462, 185] on label "Browse your device" at bounding box center [456, 184] width 44 height 8
click at [0, 0] on input "Browse your device" at bounding box center [0, 0] width 0 height 0
click at [743, 285] on span "Upload" at bounding box center [747, 286] width 18 height 5
click at [165, 289] on span "Close" at bounding box center [164, 286] width 14 height 5
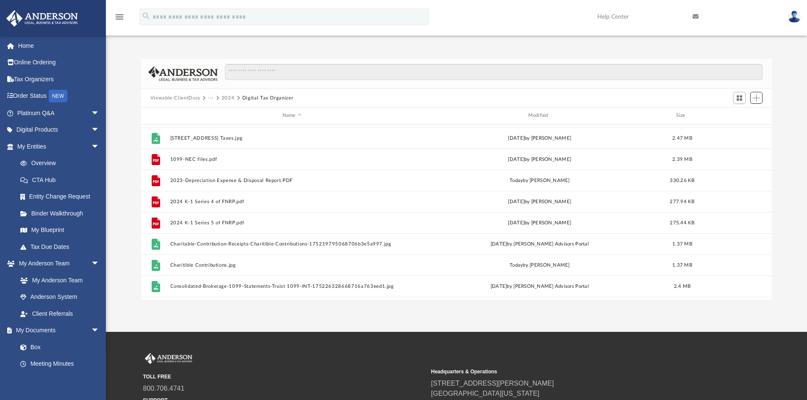
scroll to position [85, 0]
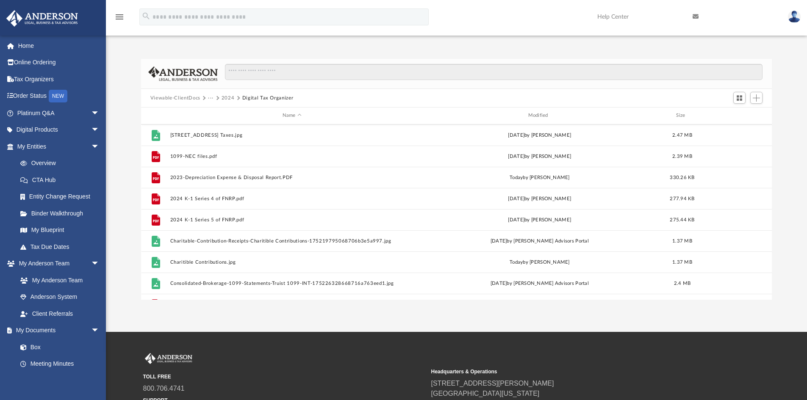
click at [329, 94] on div "Viewable-ClientDocs ··· 2024 Digital Tax Organizer" at bounding box center [456, 98] width 631 height 19
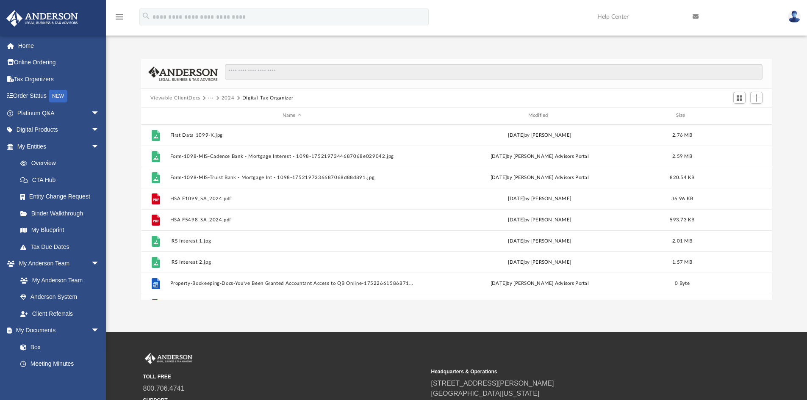
scroll to position [381, 0]
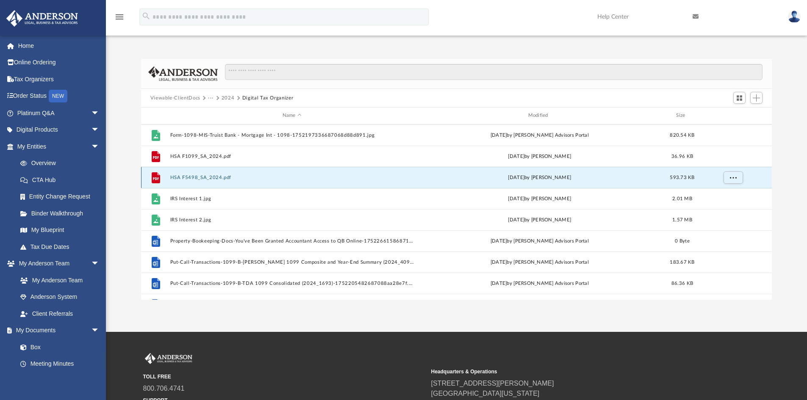
click at [200, 179] on button "HSA F5498_SA_2024.pdf" at bounding box center [292, 178] width 244 height 6
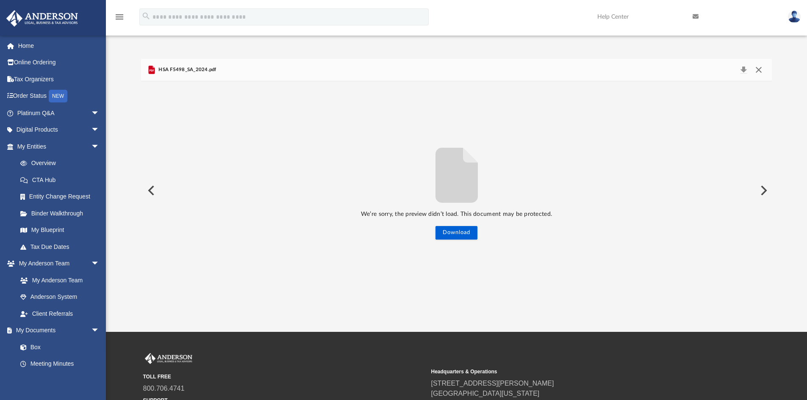
click at [755, 72] on button "Close" at bounding box center [758, 70] width 15 height 12
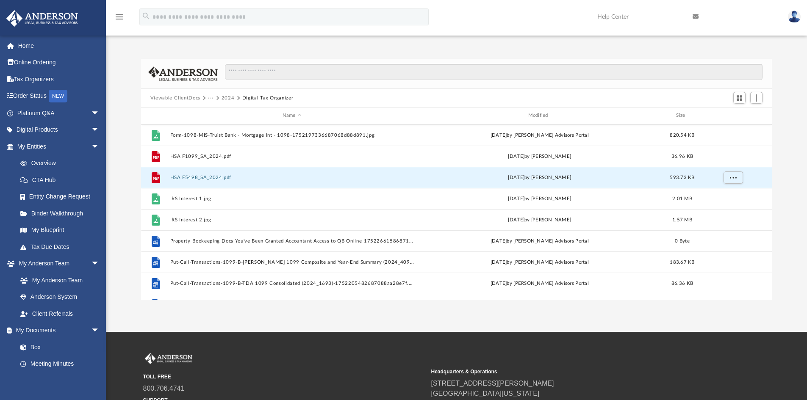
click at [332, 48] on div "Difficulty viewing your box folder? You can also access your account directly o…" at bounding box center [456, 170] width 701 height 259
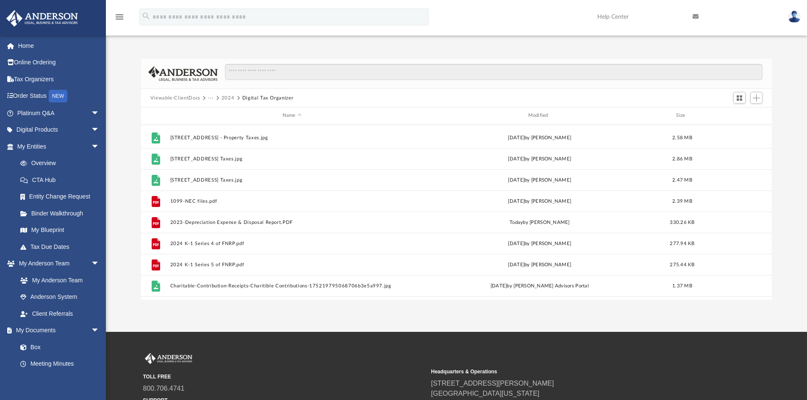
scroll to position [85, 0]
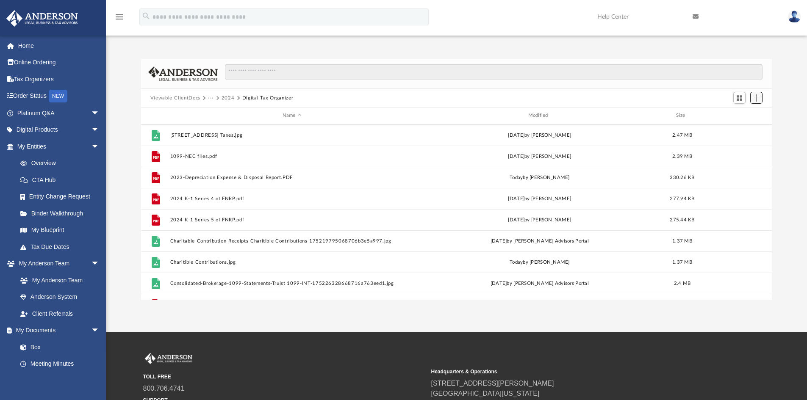
click at [756, 97] on span "Add" at bounding box center [755, 97] width 7 height 7
click at [737, 114] on li "Upload" at bounding box center [743, 115] width 27 height 9
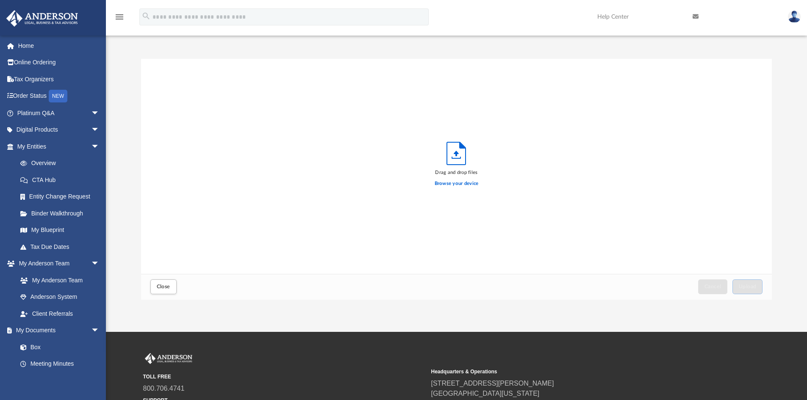
scroll to position [208, 624]
click at [460, 184] on label "Browse your device" at bounding box center [456, 184] width 44 height 8
click at [0, 0] on input "Browse your device" at bounding box center [0, 0] width 0 height 0
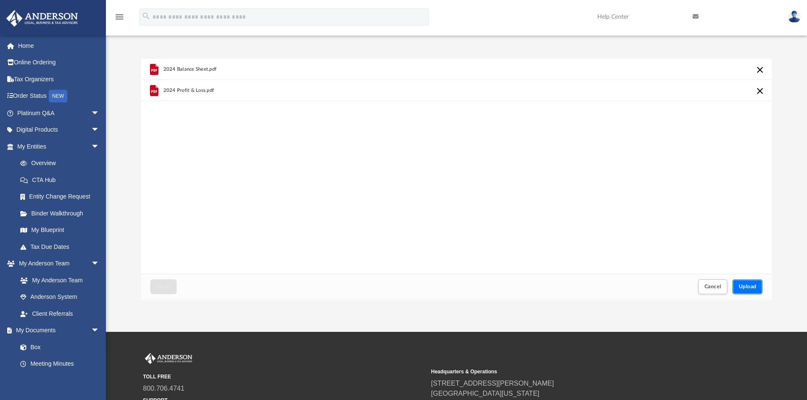
click at [749, 283] on button "Upload" at bounding box center [747, 286] width 30 height 15
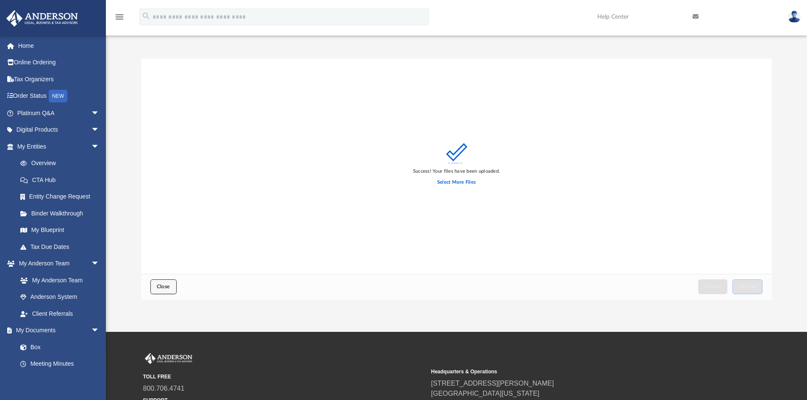
click at [162, 284] on button "Close" at bounding box center [163, 286] width 26 height 15
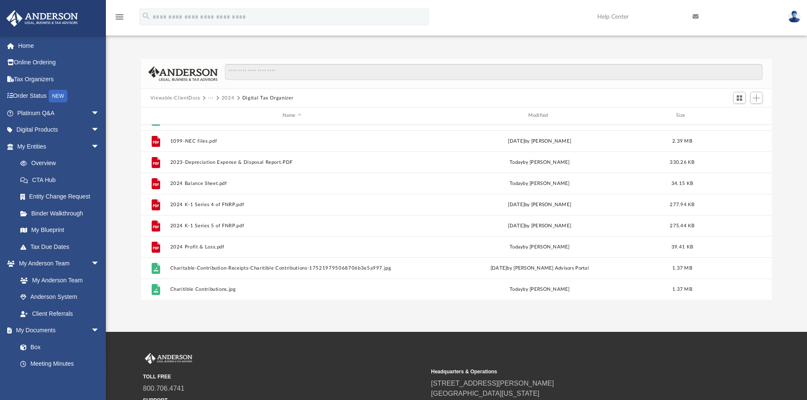
scroll to position [142, 0]
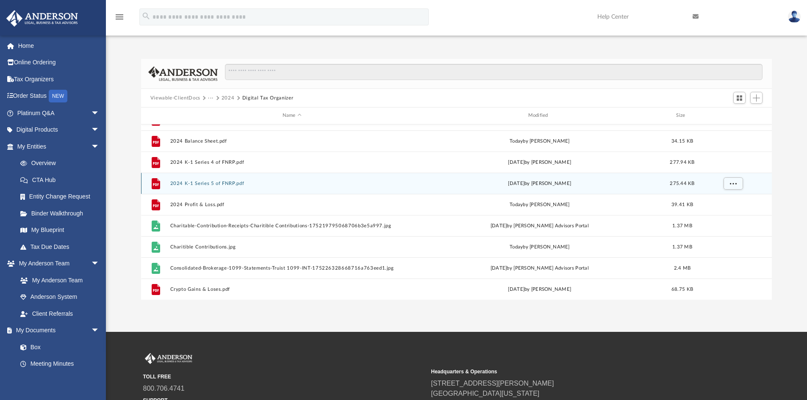
click at [292, 177] on div "File 2024 K-1 Series 5 of FNRP.pdf Fri Jul 11 2025 by Scott Hopkins 275.44 KB" at bounding box center [456, 183] width 631 height 21
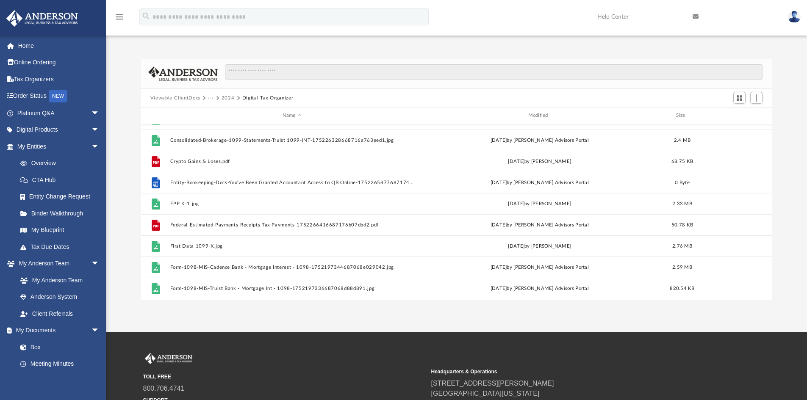
scroll to position [269, 0]
click at [131, 101] on div "Difficulty viewing your box folder? You can also access your account directly o…" at bounding box center [456, 179] width 701 height 241
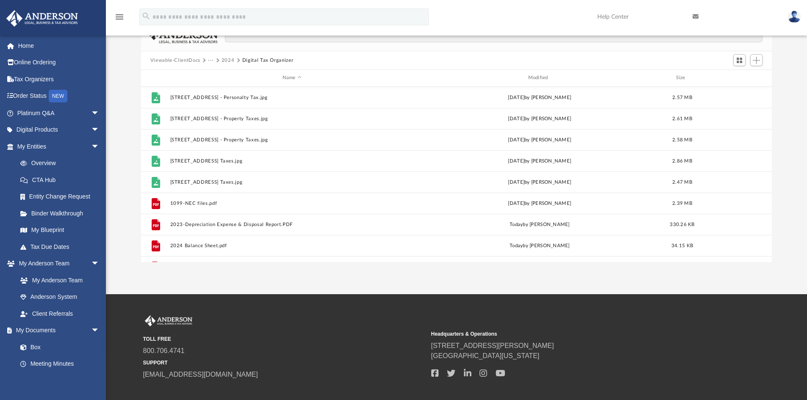
scroll to position [0, 0]
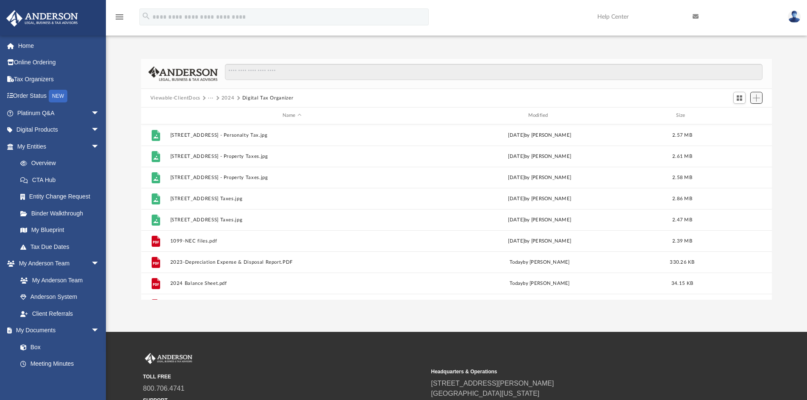
click at [755, 94] on span "Add" at bounding box center [755, 97] width 7 height 7
click at [736, 113] on li "Upload" at bounding box center [743, 115] width 27 height 9
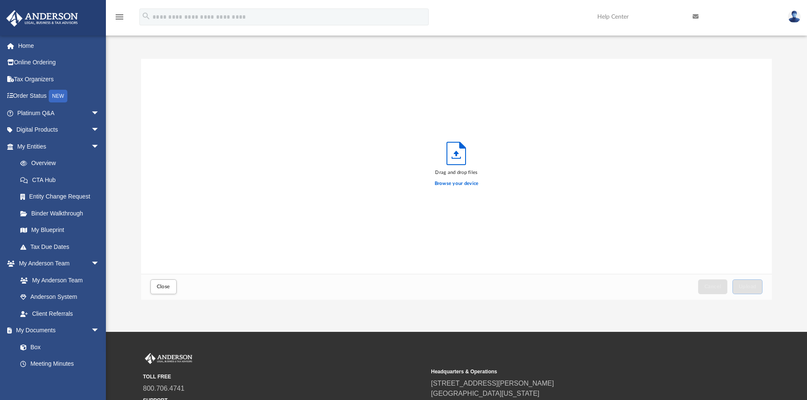
scroll to position [208, 624]
click at [455, 185] on label "Browse your device" at bounding box center [456, 184] width 44 height 8
click at [0, 0] on input "Browse your device" at bounding box center [0, 0] width 0 height 0
click at [741, 285] on span "Upload" at bounding box center [747, 286] width 18 height 5
click at [166, 284] on span "Close" at bounding box center [164, 286] width 14 height 5
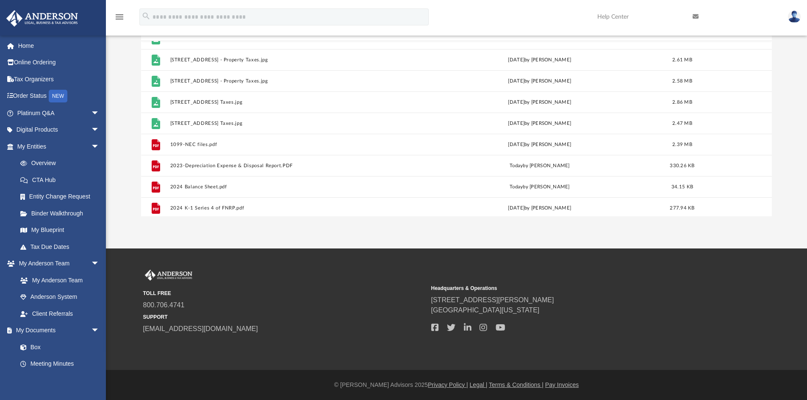
scroll to position [0, 0]
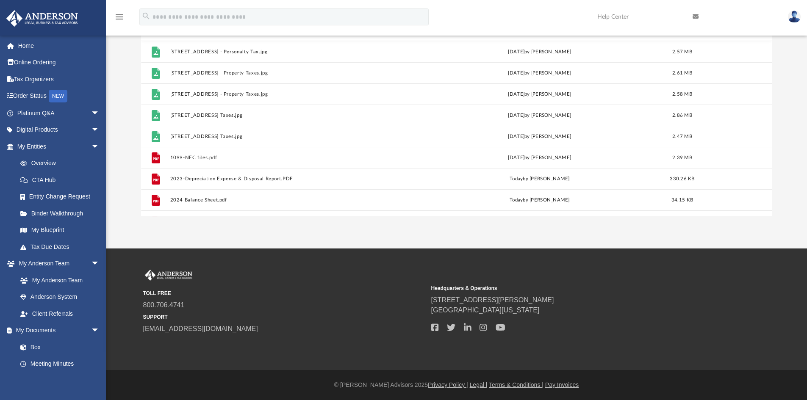
click at [463, 14] on div "menu search Site Menu add scott.hopkins@comcast.net My Profile Reset Password L…" at bounding box center [403, 20] width 794 height 29
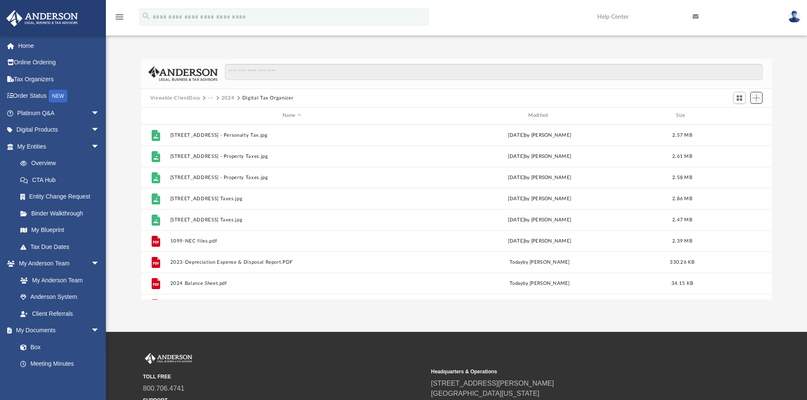
click at [756, 97] on span "Add" at bounding box center [755, 97] width 7 height 7
click at [738, 115] on li "Upload" at bounding box center [743, 115] width 27 height 9
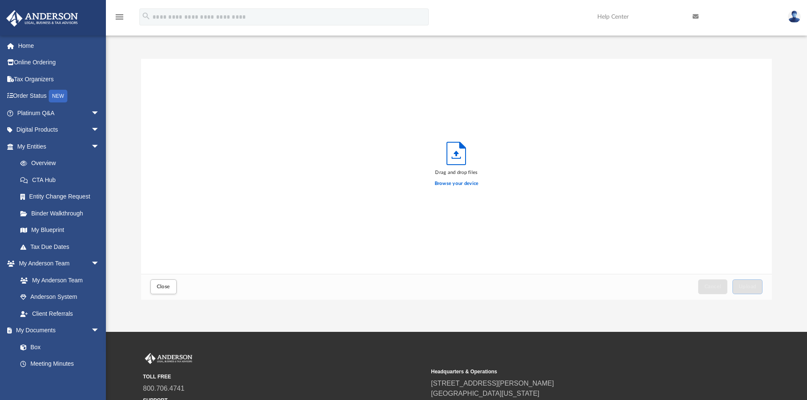
scroll to position [208, 624]
click at [456, 185] on label "Browse your device" at bounding box center [456, 184] width 44 height 8
click at [0, 0] on input "Browse your device" at bounding box center [0, 0] width 0 height 0
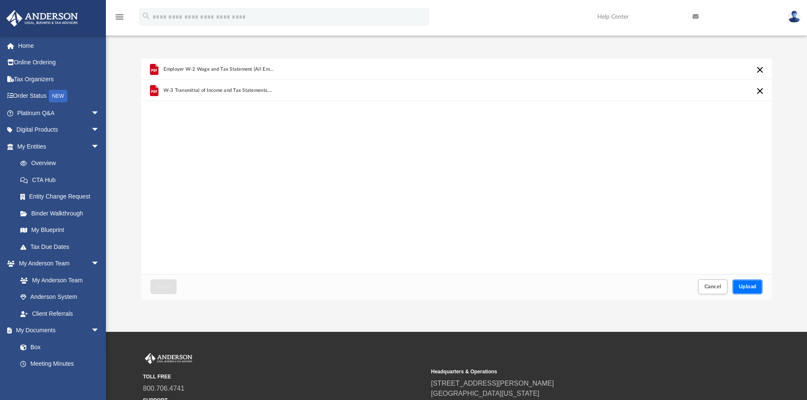
click at [742, 287] on span "Upload" at bounding box center [747, 286] width 18 height 5
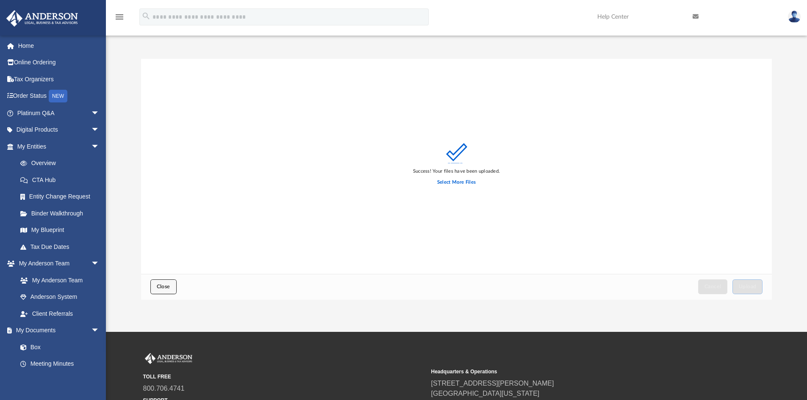
click at [166, 288] on span "Close" at bounding box center [164, 286] width 14 height 5
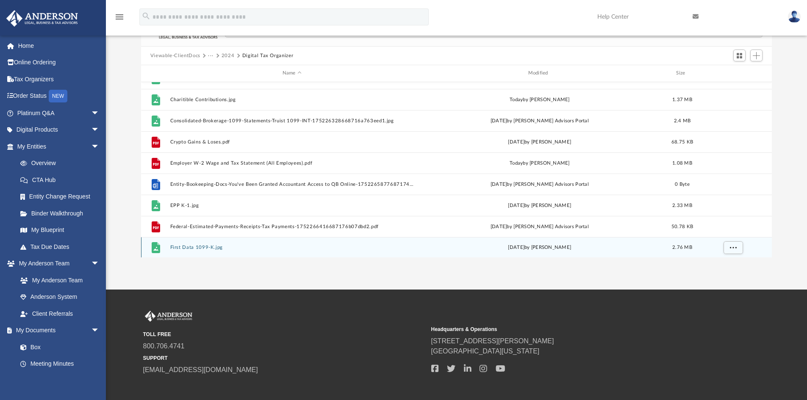
scroll to position [248, 0]
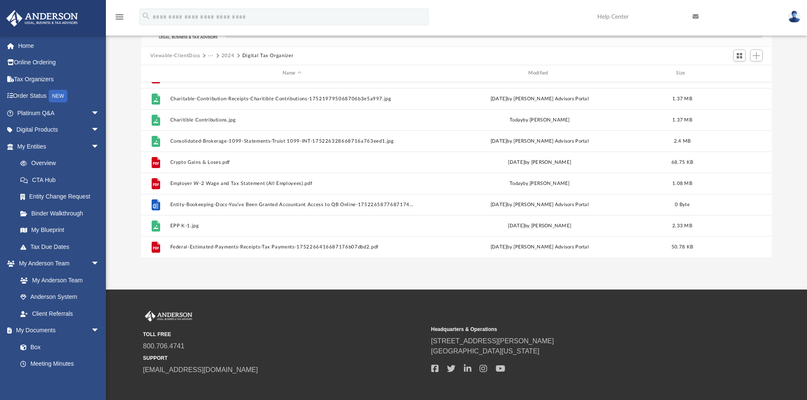
click at [449, 6] on div "menu search Site Menu add scott.hopkins@comcast.net My Profile Reset Password L…" at bounding box center [403, 20] width 794 height 29
click at [756, 58] on span "Add" at bounding box center [755, 55] width 7 height 7
click at [741, 71] on li "Upload" at bounding box center [743, 72] width 27 height 9
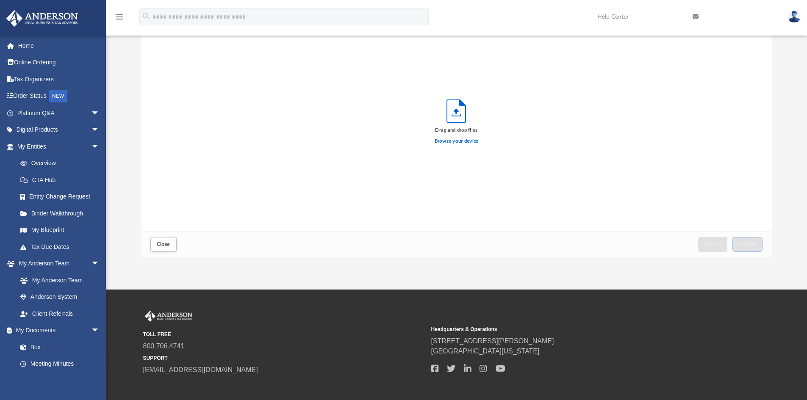
scroll to position [208, 624]
click at [456, 142] on label "Browse your device" at bounding box center [456, 142] width 44 height 8
click at [0, 0] on input "Browse your device" at bounding box center [0, 0] width 0 height 0
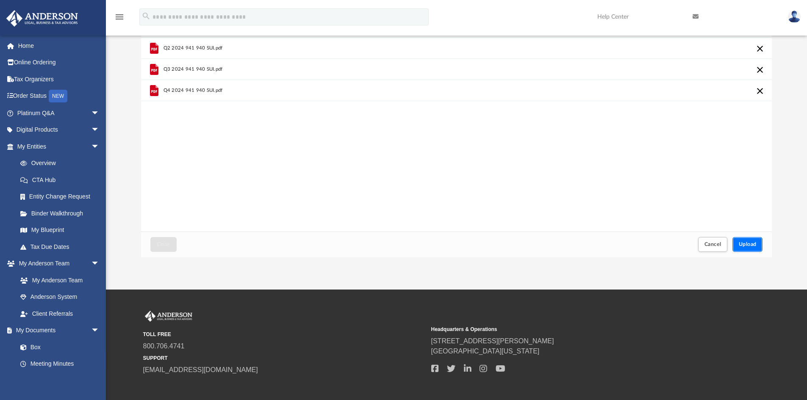
click at [741, 246] on span "Upload" at bounding box center [747, 244] width 18 height 5
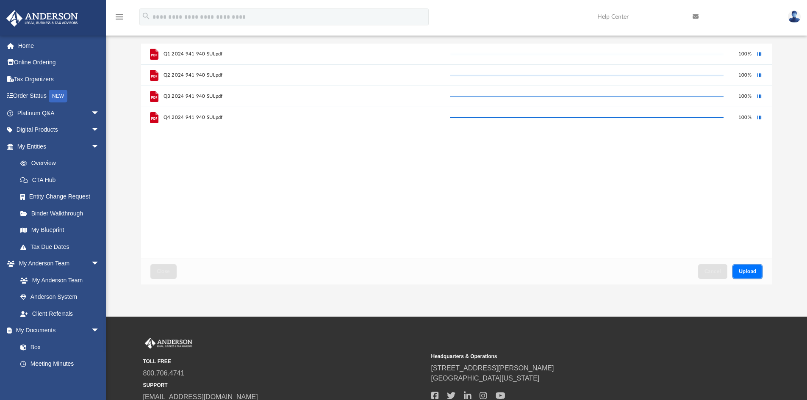
scroll to position [0, 0]
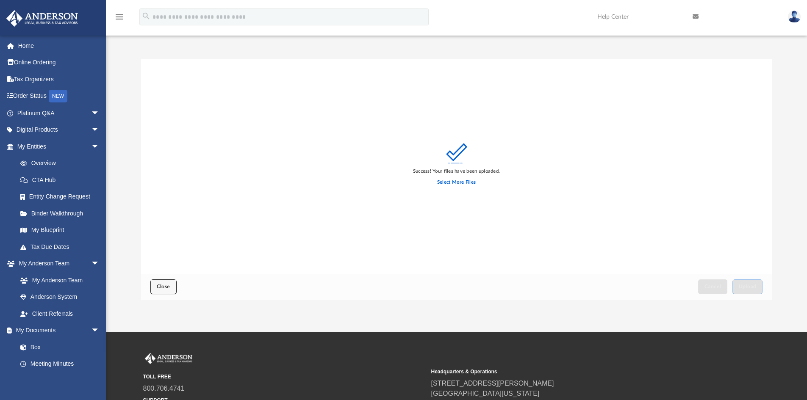
click at [160, 288] on span "Close" at bounding box center [164, 286] width 14 height 5
click at [162, 286] on span "Close" at bounding box center [164, 286] width 14 height 5
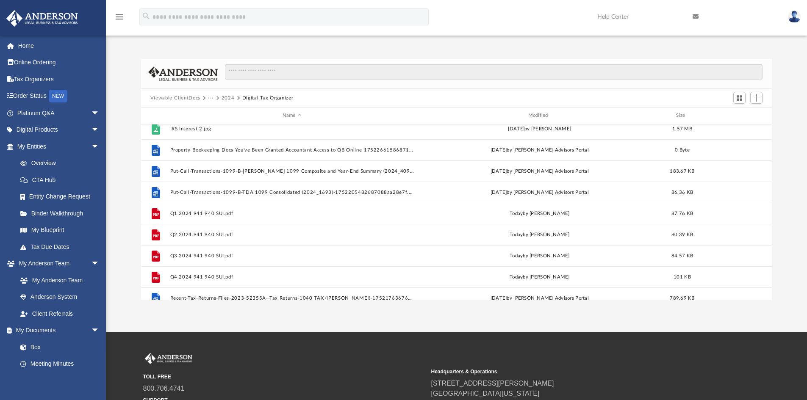
scroll to position [614, 0]
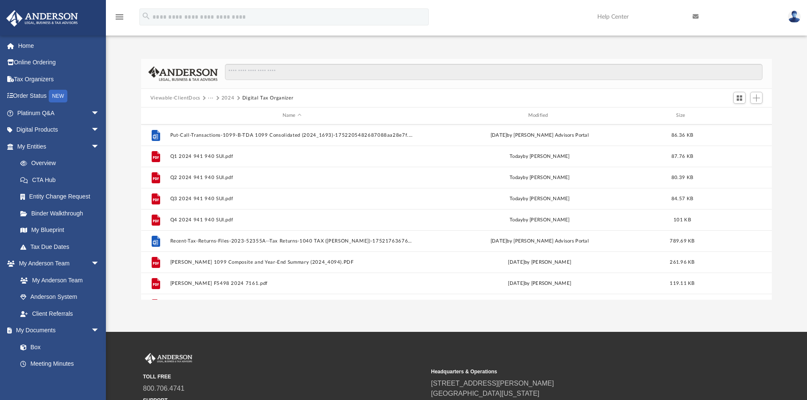
click at [219, 44] on div "Difficulty viewing your box folder? You can also access your account directly o…" at bounding box center [456, 170] width 701 height 259
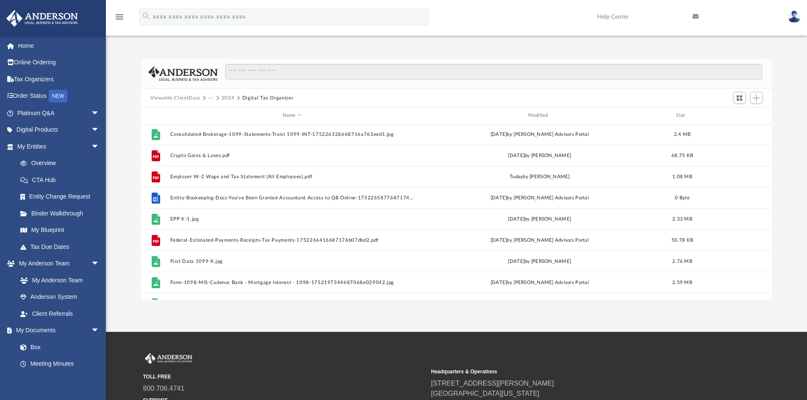
scroll to position [290, 0]
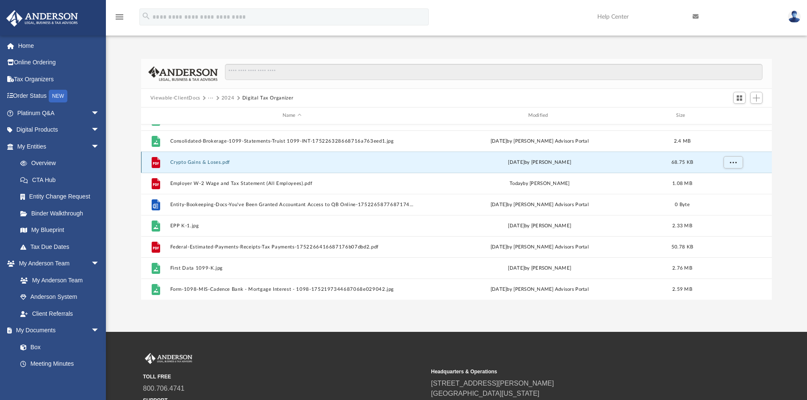
click at [207, 164] on button "Crypto Gains & Loses.pdf" at bounding box center [292, 163] width 244 height 6
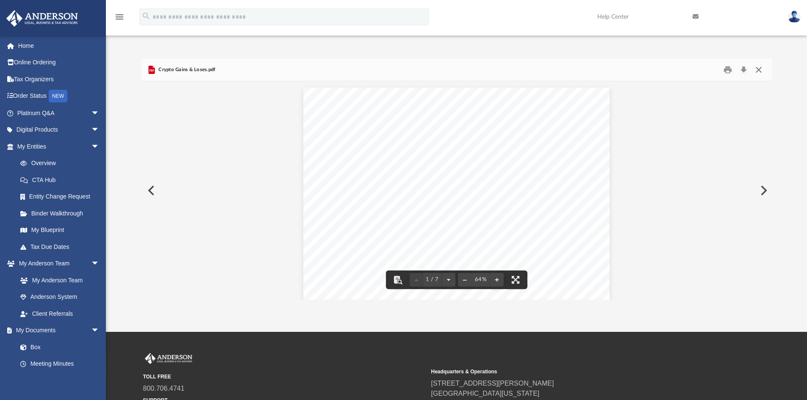
click at [759, 72] on button "Close" at bounding box center [758, 70] width 15 height 13
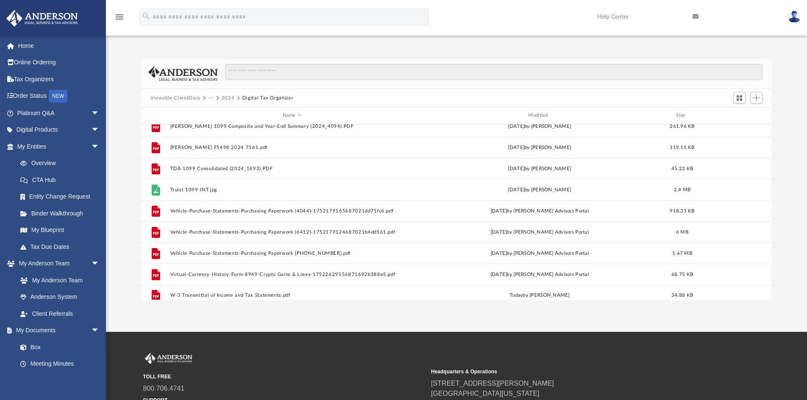
scroll to position [756, 0]
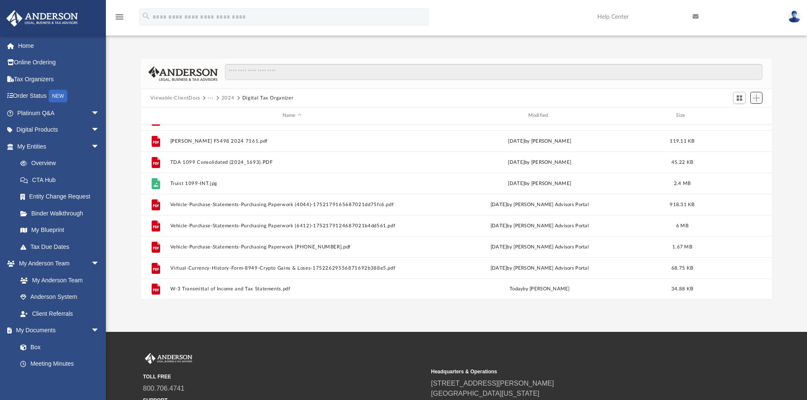
click at [755, 95] on span "Add" at bounding box center [755, 97] width 7 height 7
click at [737, 116] on li "Upload" at bounding box center [743, 115] width 27 height 9
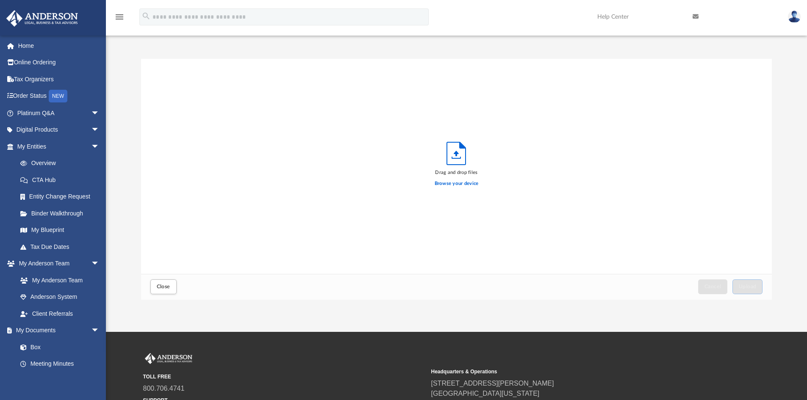
scroll to position [208, 624]
click at [450, 182] on label "Browse your device" at bounding box center [456, 184] width 44 height 8
click at [0, 0] on input "Browse your device" at bounding box center [0, 0] width 0 height 0
click at [752, 288] on span "Upload" at bounding box center [747, 286] width 18 height 5
click at [163, 285] on span "Close" at bounding box center [164, 286] width 14 height 5
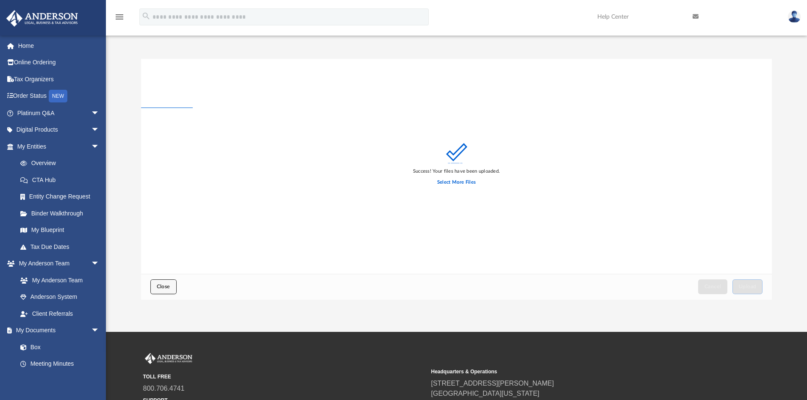
click at [161, 287] on span "Close" at bounding box center [164, 286] width 14 height 5
click at [164, 289] on span "Close" at bounding box center [164, 286] width 14 height 5
click at [161, 287] on span "Close" at bounding box center [164, 286] width 14 height 5
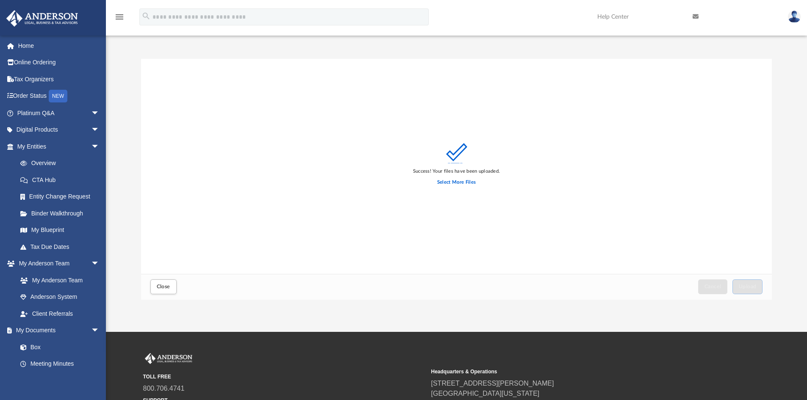
click at [260, 60] on div "Success! Your files have been uploaded. Select More Files" at bounding box center [456, 166] width 631 height 215
click at [165, 287] on span "Close" at bounding box center [164, 286] width 14 height 5
click at [160, 278] on div "Close" at bounding box center [163, 287] width 30 height 19
click at [161, 288] on span "Close" at bounding box center [164, 286] width 14 height 5
click at [793, 18] on img at bounding box center [794, 17] width 13 height 12
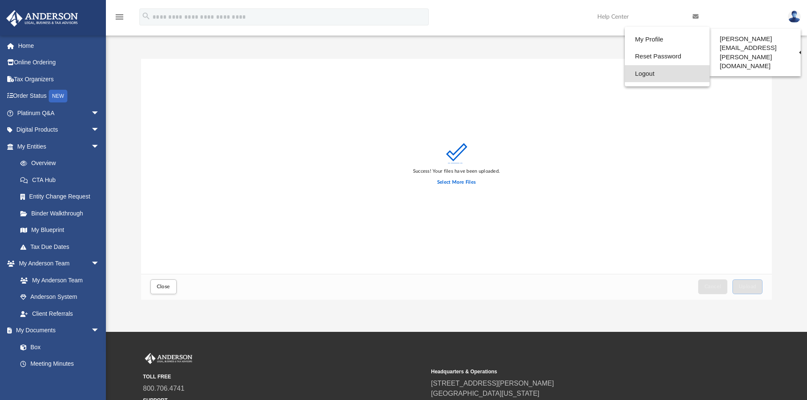
click at [650, 73] on link "Logout" at bounding box center [667, 73] width 85 height 17
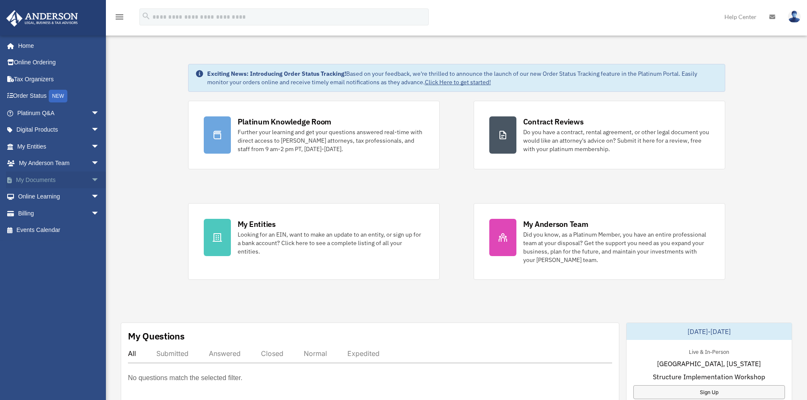
click at [47, 181] on link "My Documents arrow_drop_down" at bounding box center [59, 179] width 106 height 17
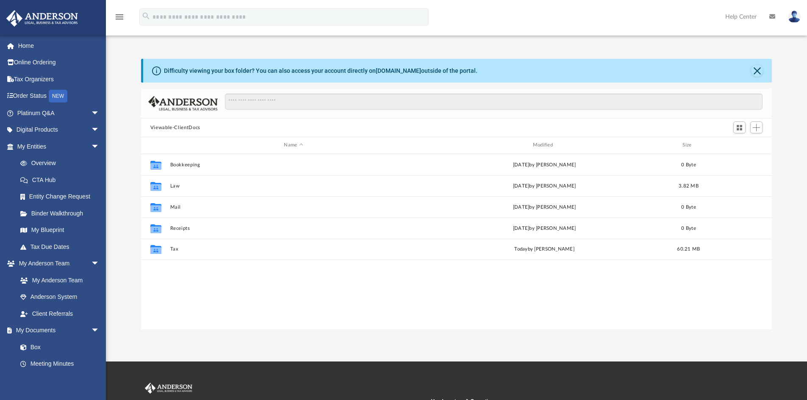
scroll to position [186, 624]
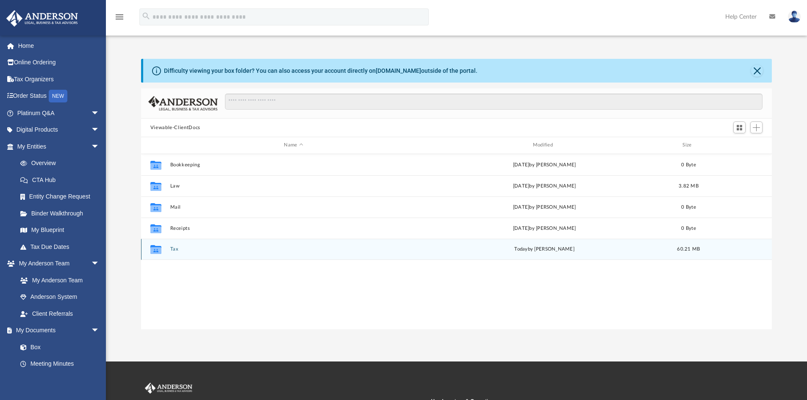
click at [173, 249] on button "Tax" at bounding box center [293, 249] width 247 height 6
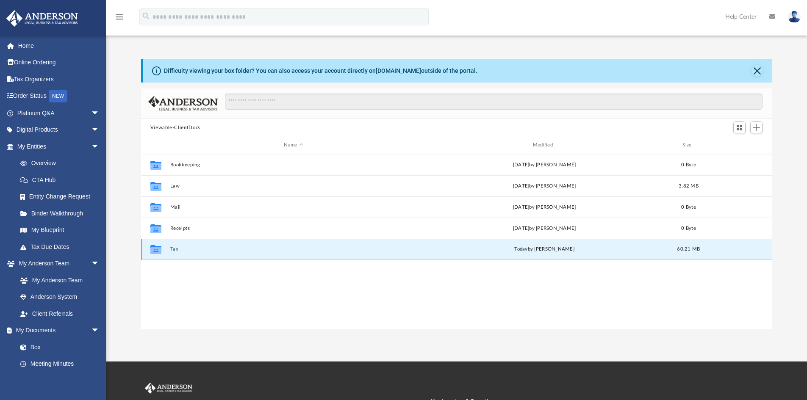
click at [173, 249] on button "Tax" at bounding box center [293, 249] width 247 height 6
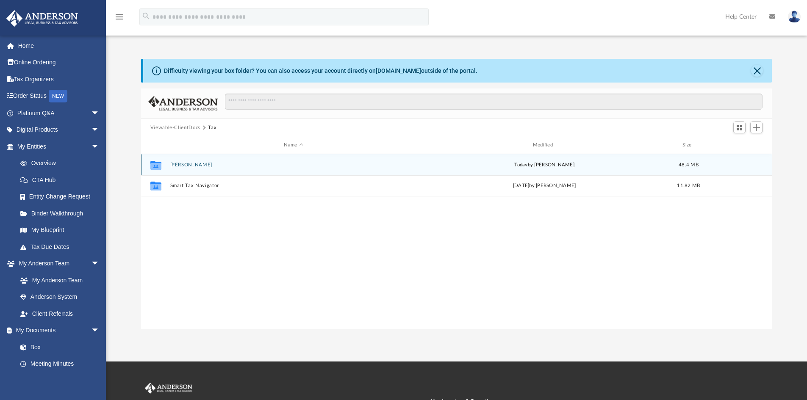
click at [192, 169] on div "Collaborated Folder Hopkins, Scott today by Scott Hopkins 48.4 MB" at bounding box center [456, 164] width 631 height 21
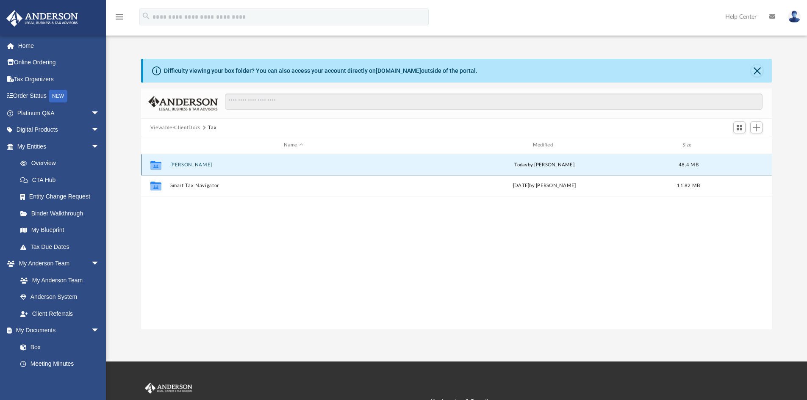
click at [193, 163] on button "Hopkins, Scott" at bounding box center [293, 165] width 247 height 6
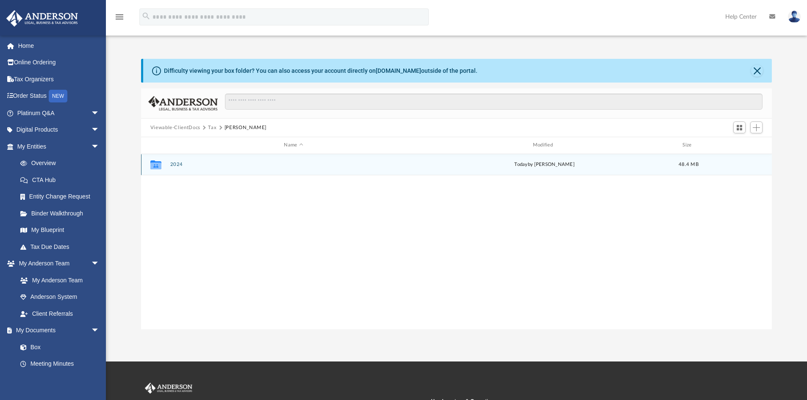
click at [185, 167] on button "2024" at bounding box center [293, 165] width 247 height 6
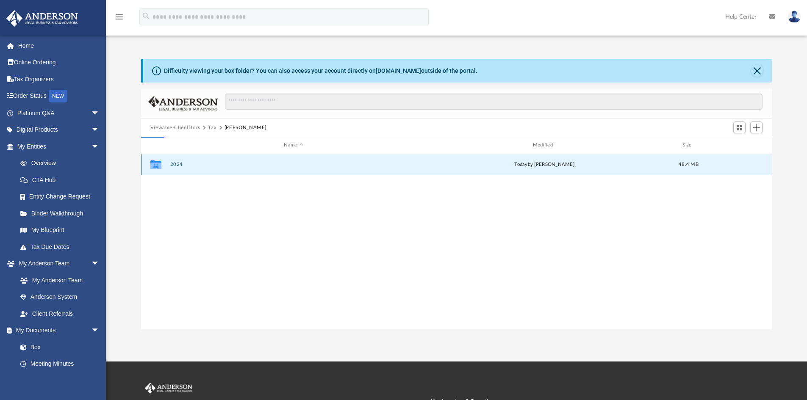
click at [185, 167] on button "2024" at bounding box center [293, 165] width 247 height 6
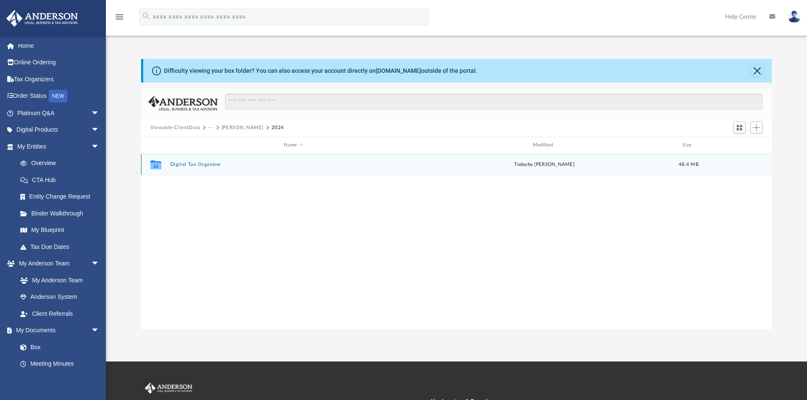
click at [253, 168] on div "Collaborated Folder Digital Tax Organizer today by Scott Hopkins 48.4 MB" at bounding box center [456, 164] width 631 height 21
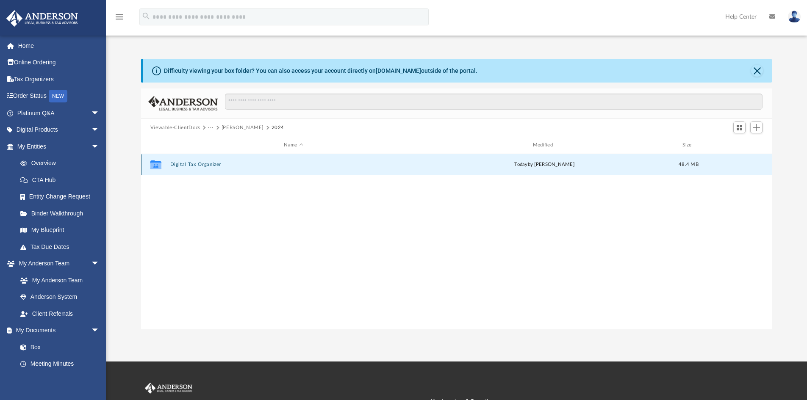
click at [253, 168] on div "Collaborated Folder Digital Tax Organizer today by Scott Hopkins 48.4 MB" at bounding box center [456, 164] width 631 height 21
click at [254, 167] on button "Digital Tax Organizer" at bounding box center [293, 165] width 247 height 6
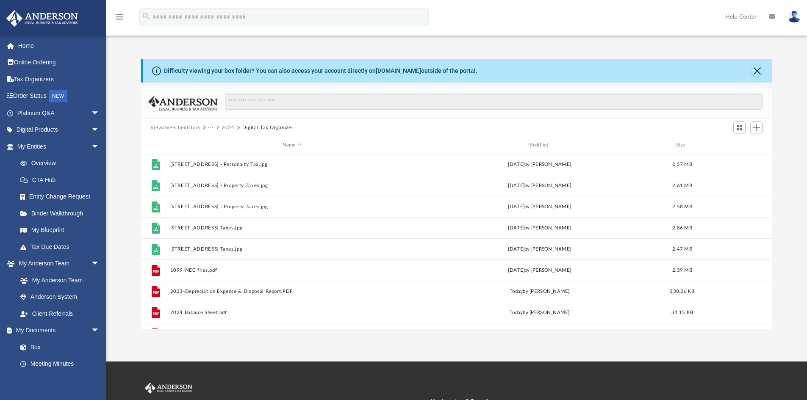
scroll to position [0, 0]
click at [235, 50] on div "Difficulty viewing your box folder? You can also access your account directly o…" at bounding box center [456, 185] width 701 height 288
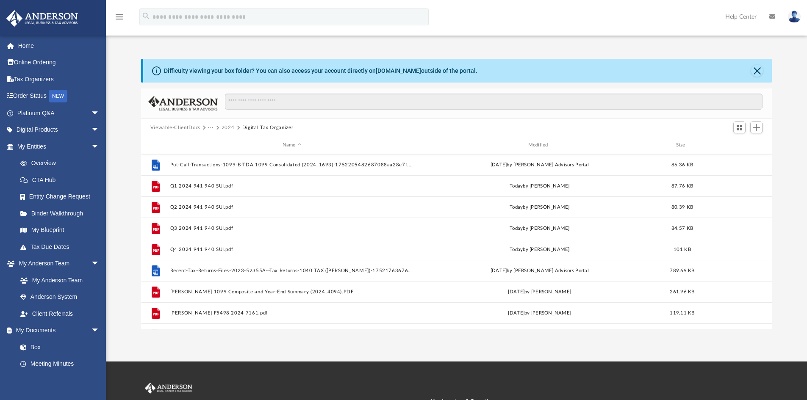
scroll to position [678, 0]
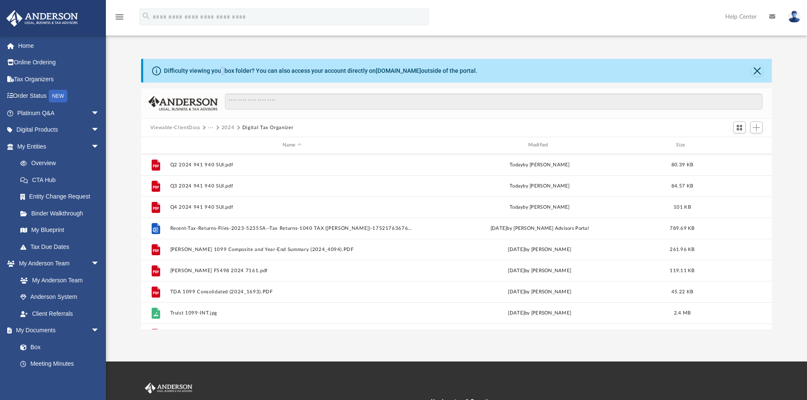
click at [226, 50] on div "Difficulty viewing your box folder? You can also access your account directly o…" at bounding box center [456, 185] width 701 height 288
copy div "r"
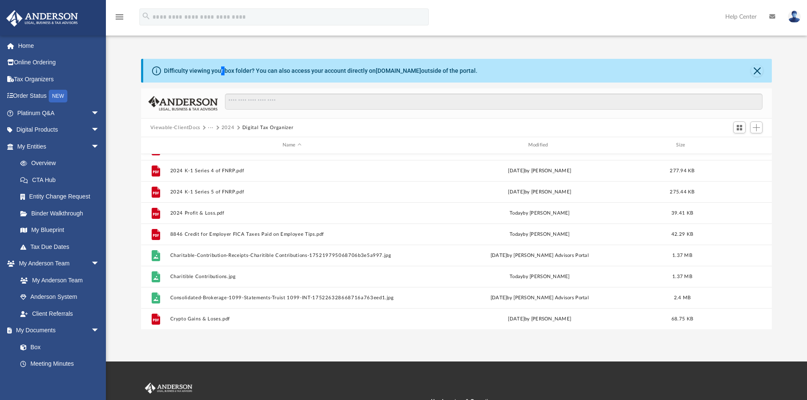
scroll to position [0, 0]
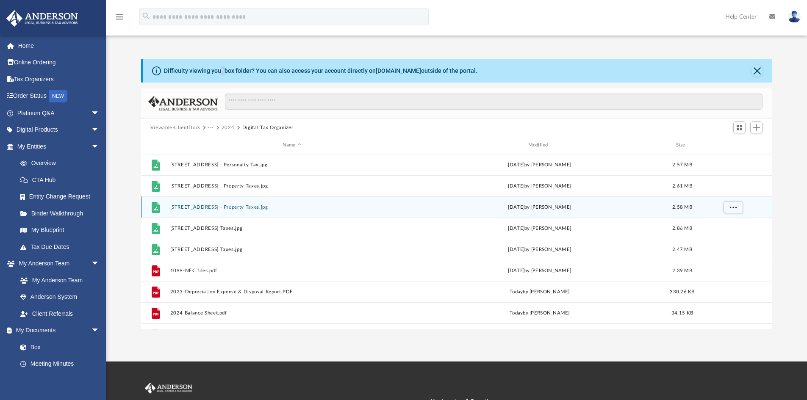
click at [307, 205] on button "102 Fields Dr - Property Taxes.jpg" at bounding box center [292, 208] width 244 height 6
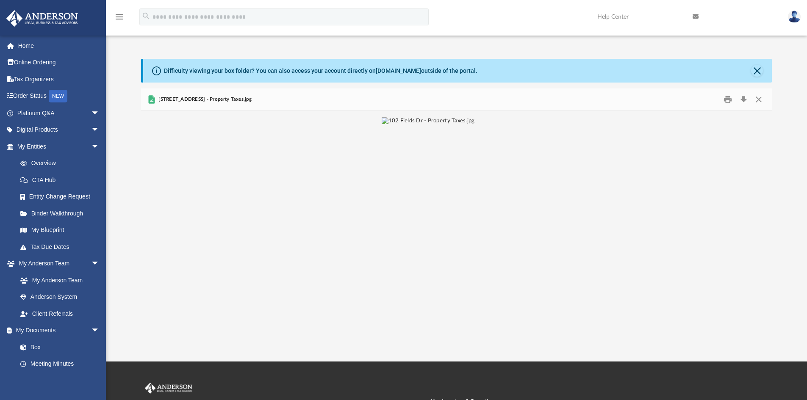
click at [273, 72] on div "Difficulty viewing your box folder? You can also access your account directly o…" at bounding box center [320, 70] width 313 height 9
click at [761, 97] on button "Close" at bounding box center [758, 99] width 15 height 13
